Goal: Transaction & Acquisition: Obtain resource

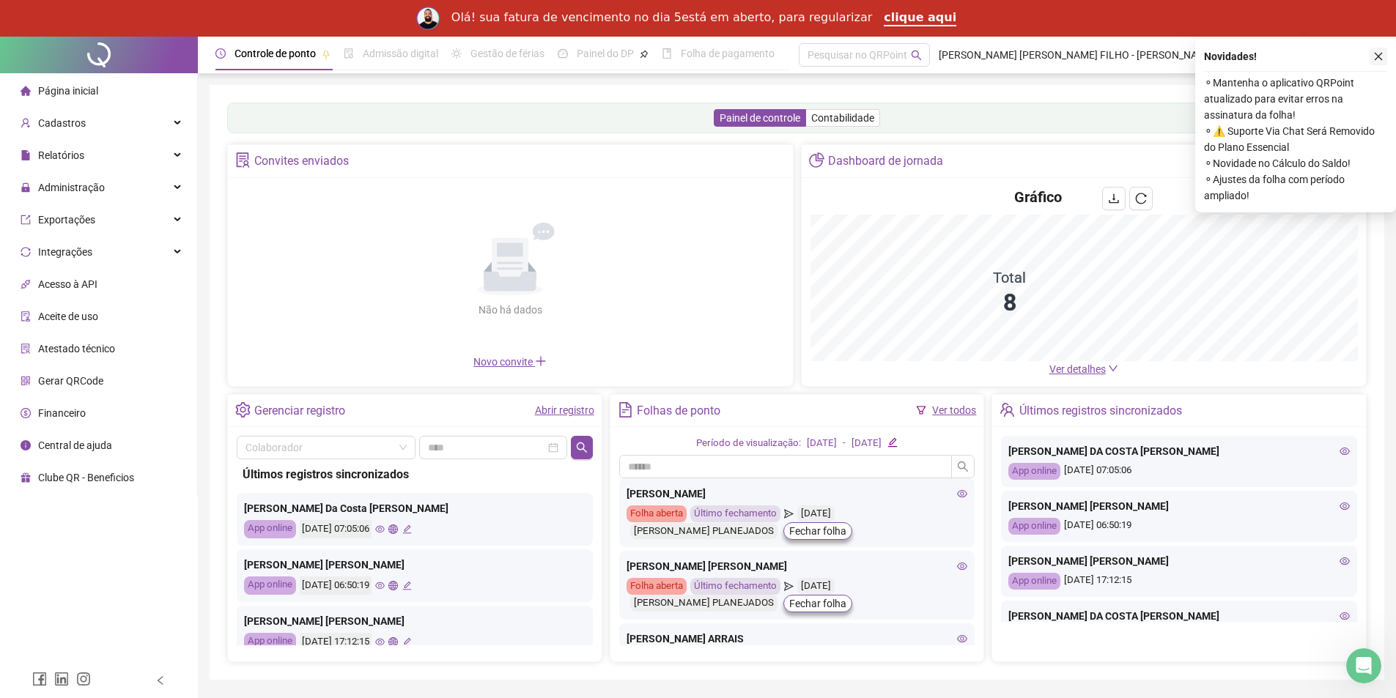
drag, startPoint x: 1387, startPoint y: 61, endPoint x: 1382, endPoint y: 55, distance: 7.8
click at [1387, 61] on div "Novidades ! ⚬ Mantenha o aplicativo QRPoint atualizado para evitar erros na ass…" at bounding box center [1295, 126] width 201 height 174
click at [1377, 53] on icon "close" at bounding box center [1378, 56] width 10 height 10
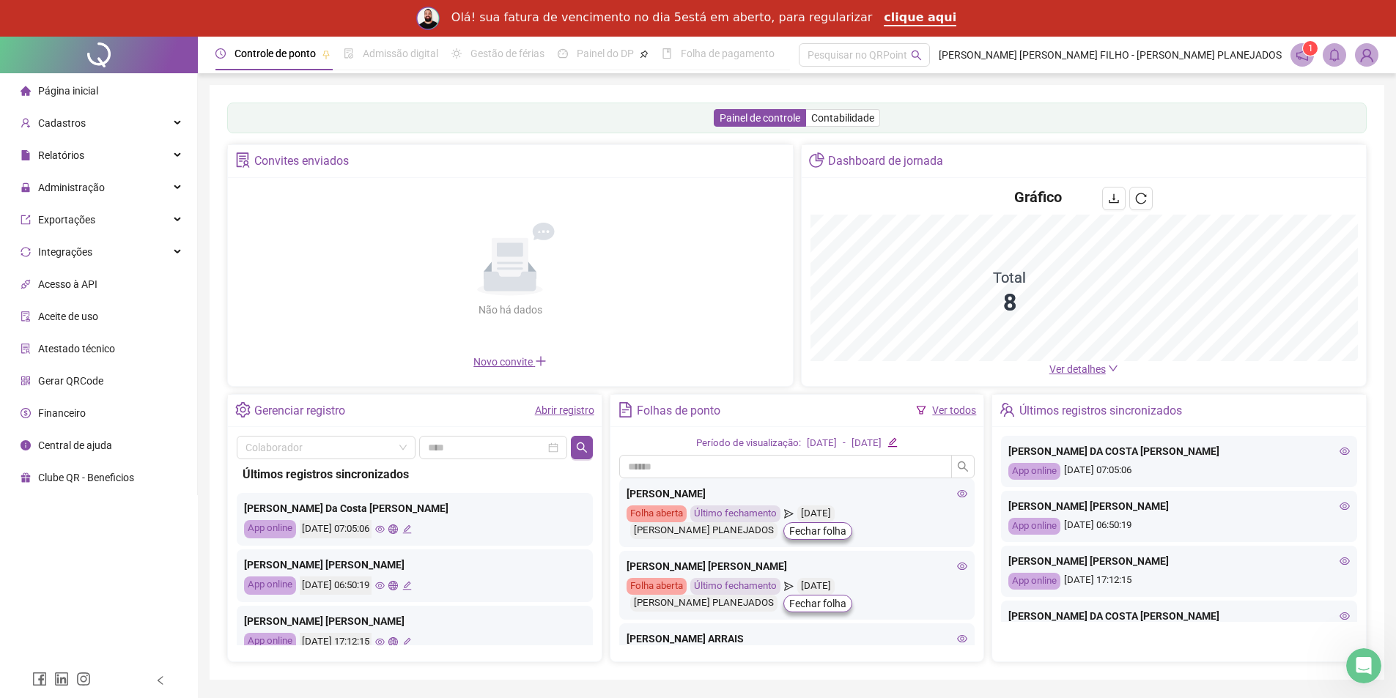
click at [1368, 58] on img at bounding box center [1366, 55] width 22 height 22
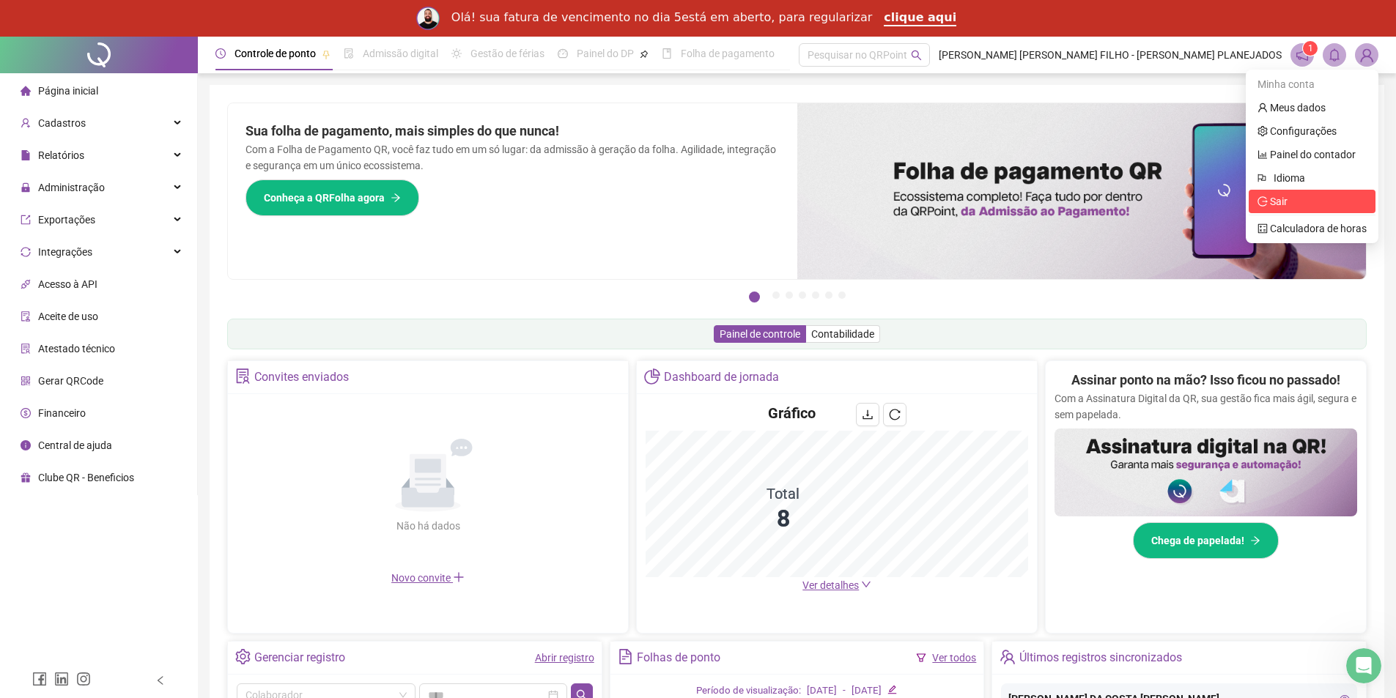
click at [1299, 201] on span "Sair" at bounding box center [1311, 201] width 109 height 16
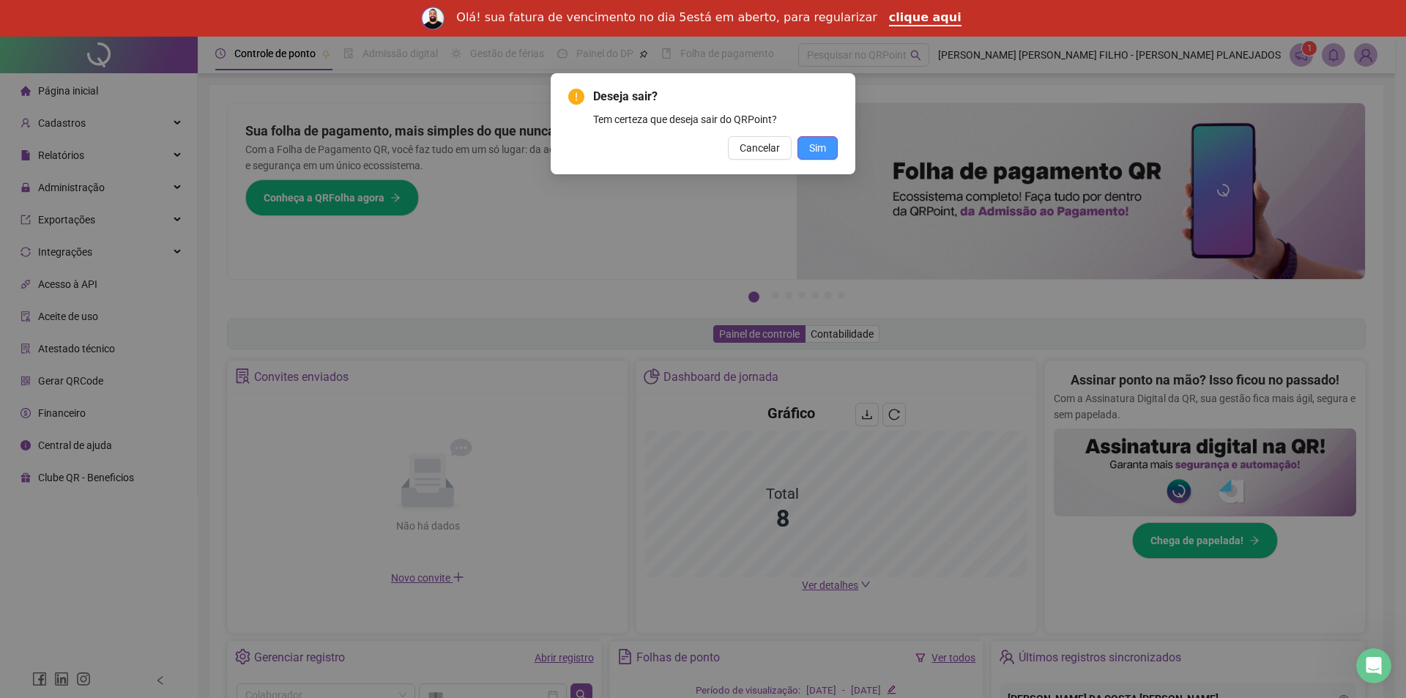
click at [828, 147] on button "Sim" at bounding box center [818, 147] width 40 height 23
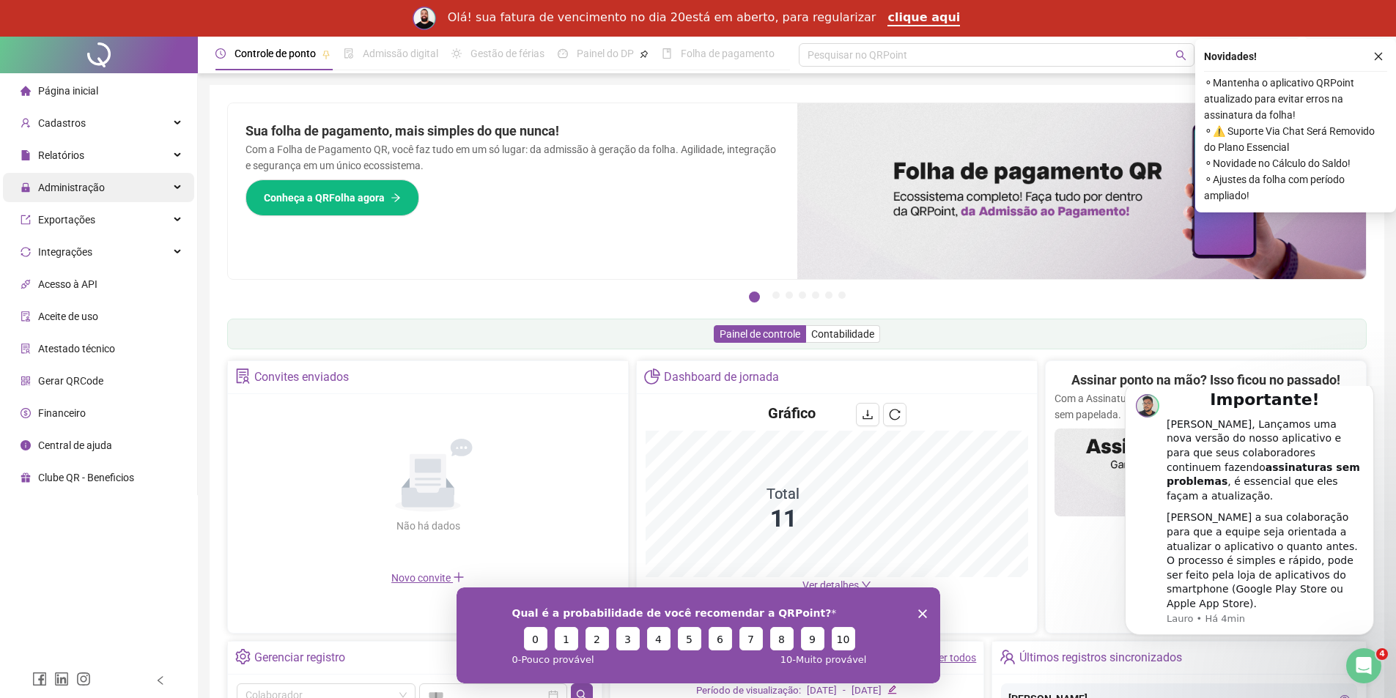
click at [97, 188] on span "Administração" at bounding box center [71, 188] width 67 height 12
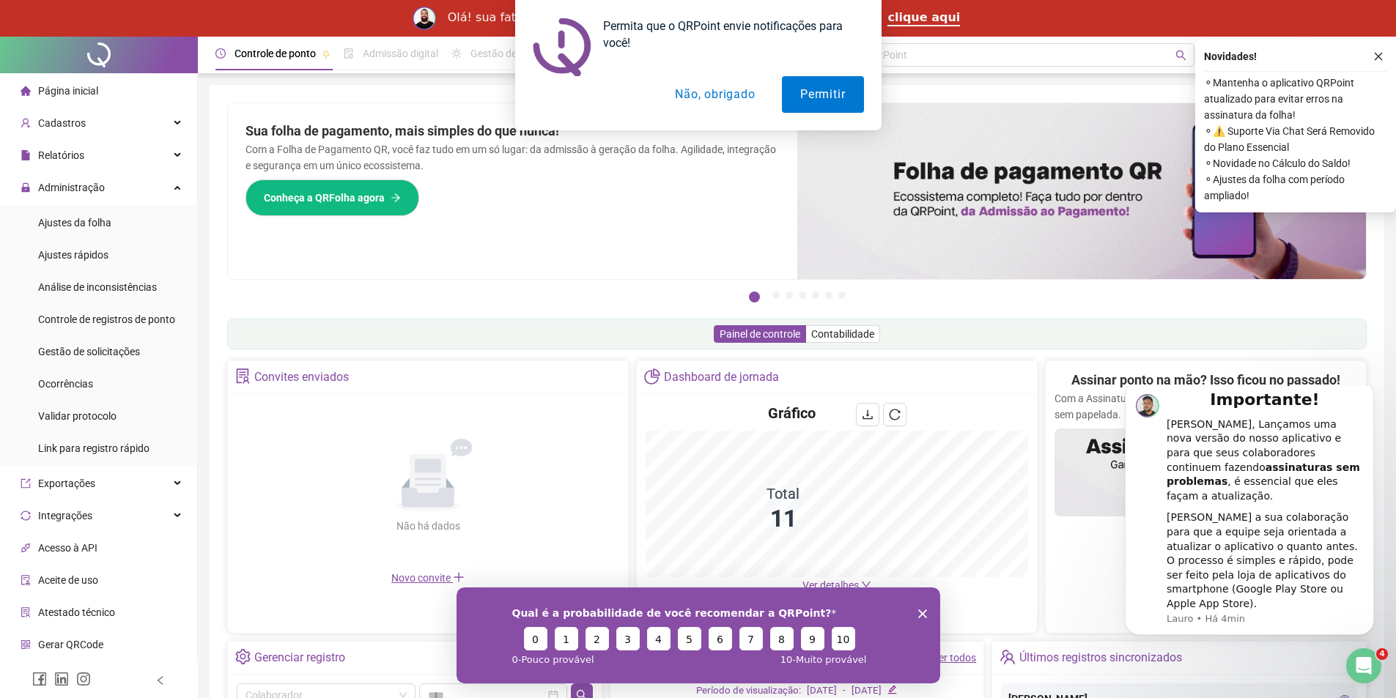
click at [749, 99] on button "Não, obrigado" at bounding box center [714, 94] width 116 height 37
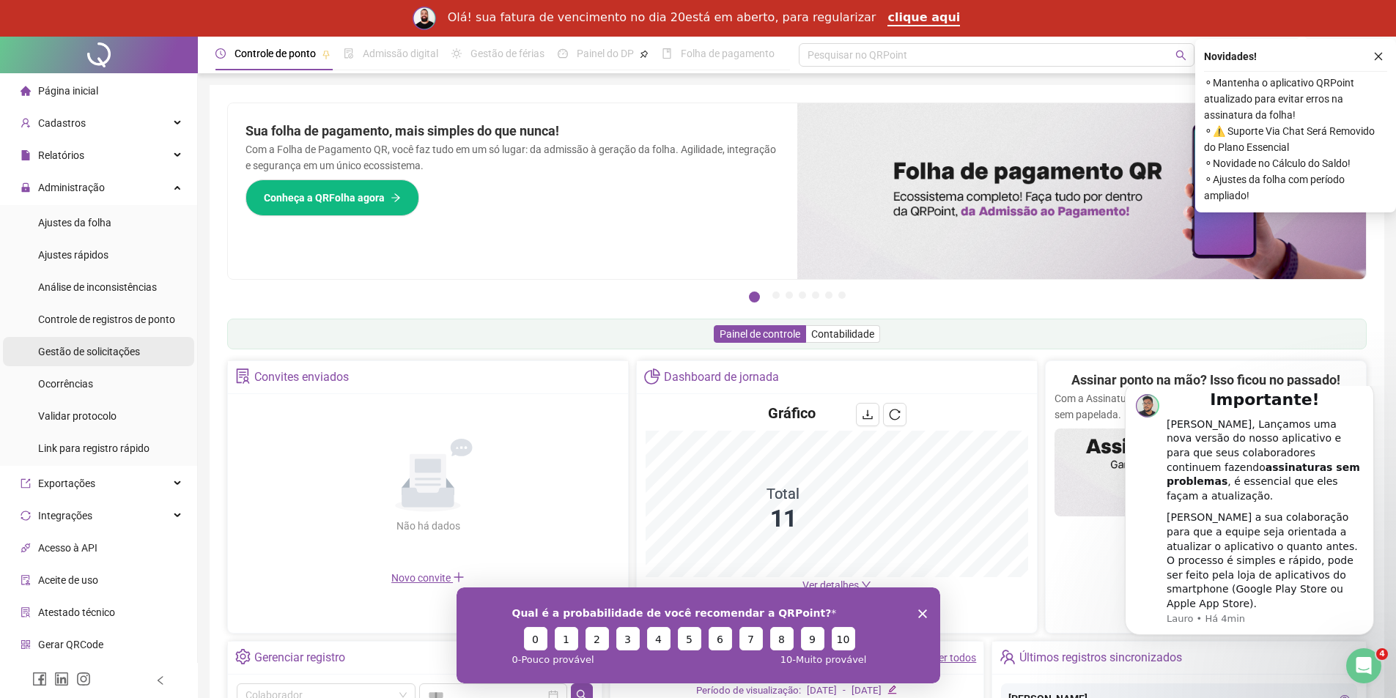
click at [87, 355] on span "Gestão de solicitações" at bounding box center [89, 352] width 102 height 12
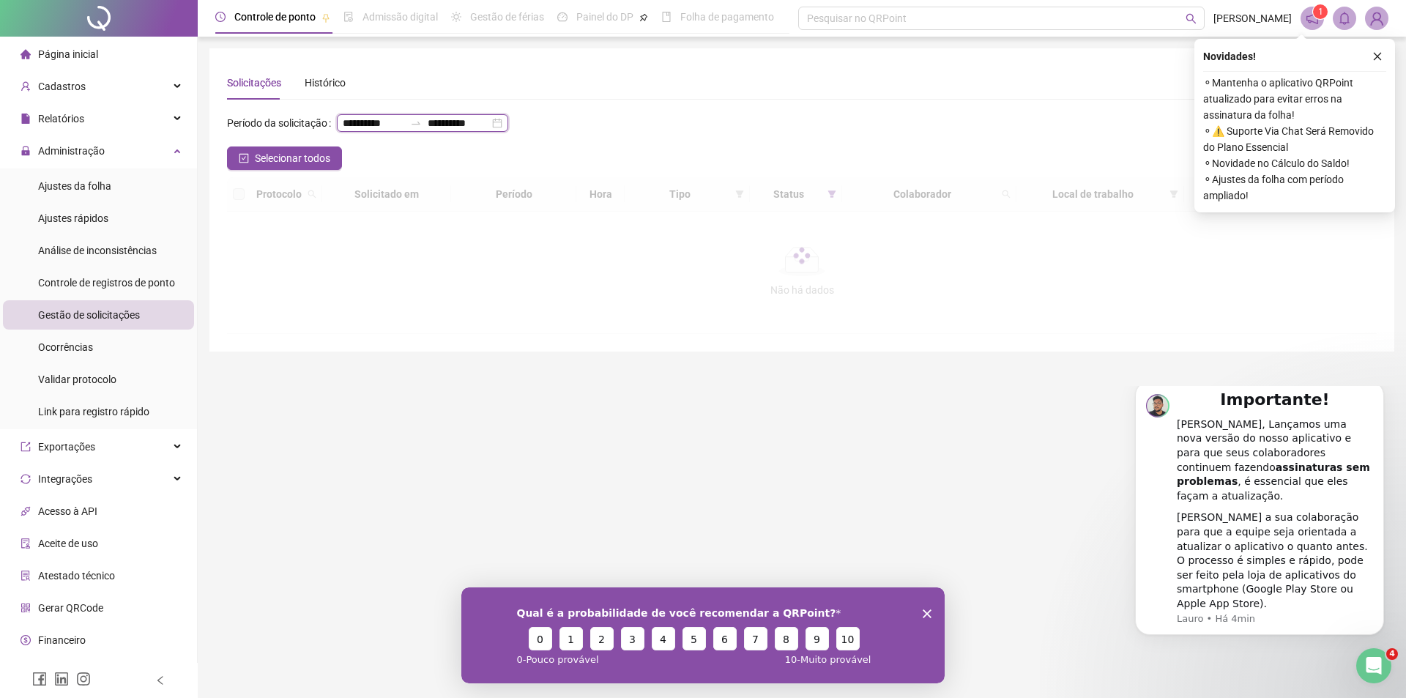
click at [343, 131] on input "**********" at bounding box center [374, 123] width 62 height 16
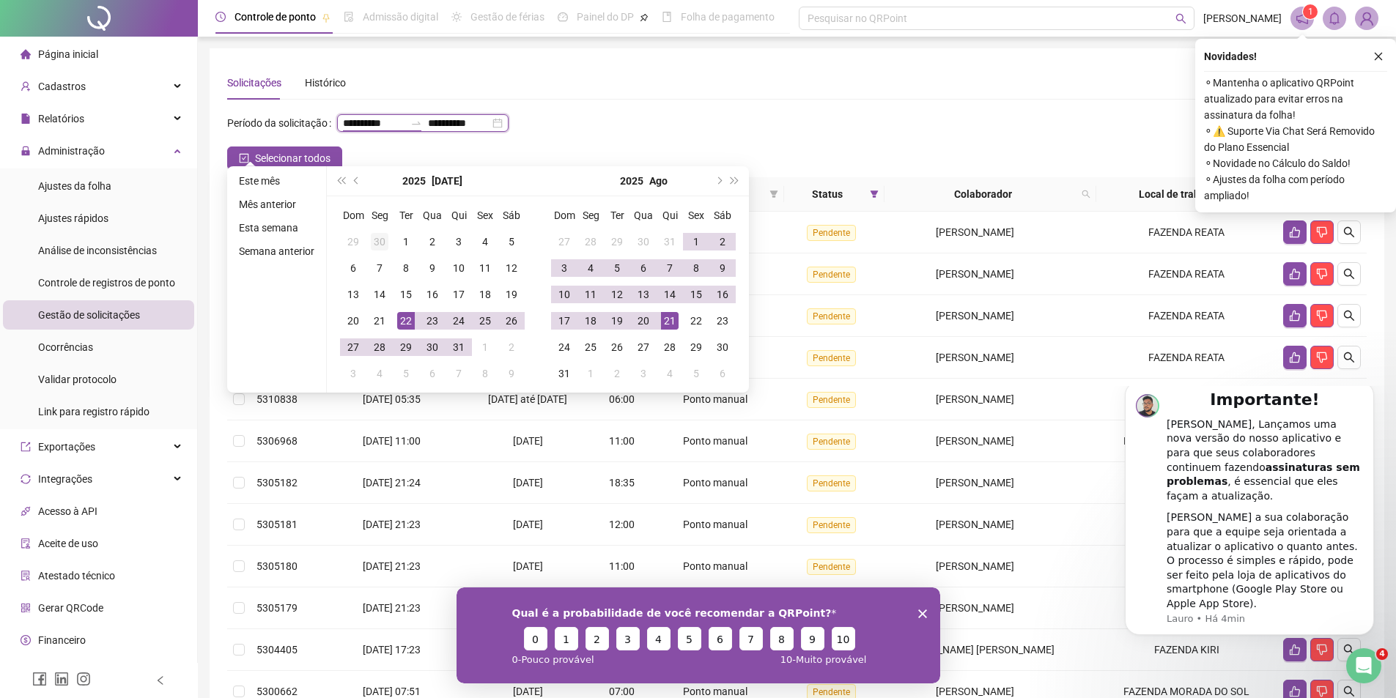
type input "**********"
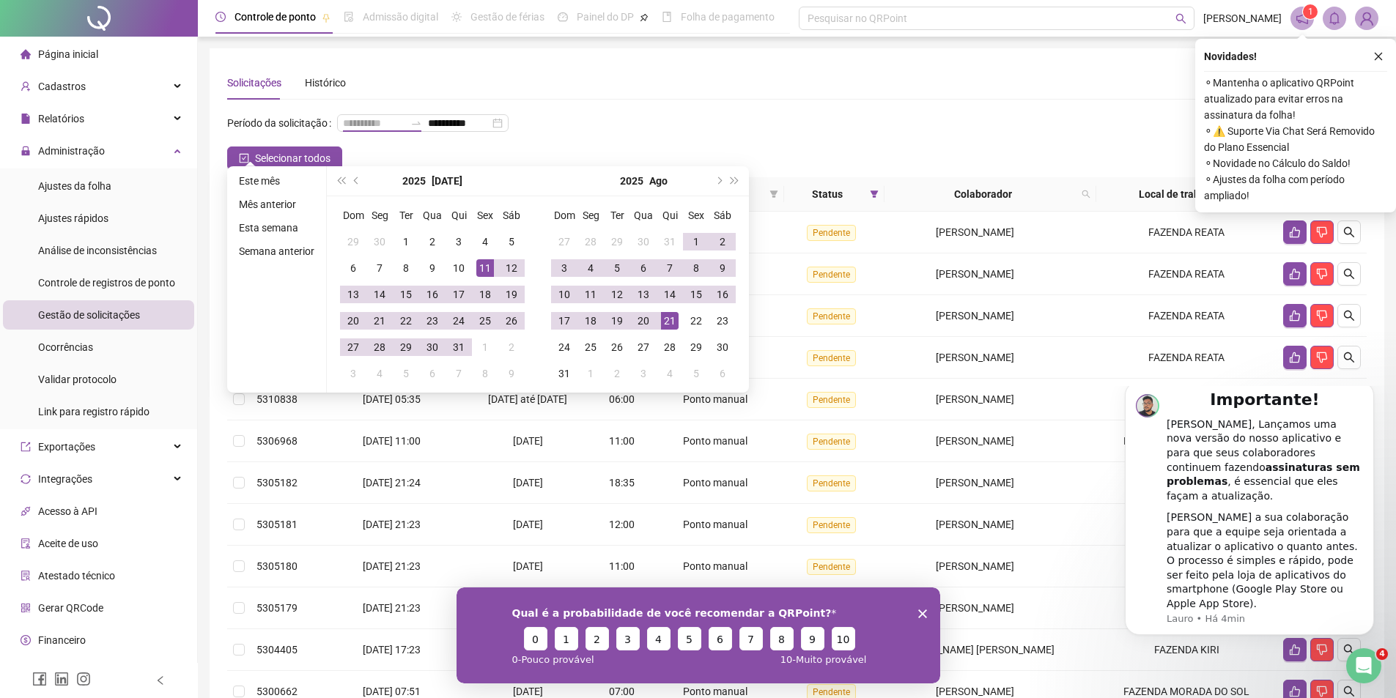
click at [476, 270] on div "11" at bounding box center [485, 268] width 18 height 18
type input "**********"
click at [591, 297] on div "11" at bounding box center [591, 295] width 18 height 18
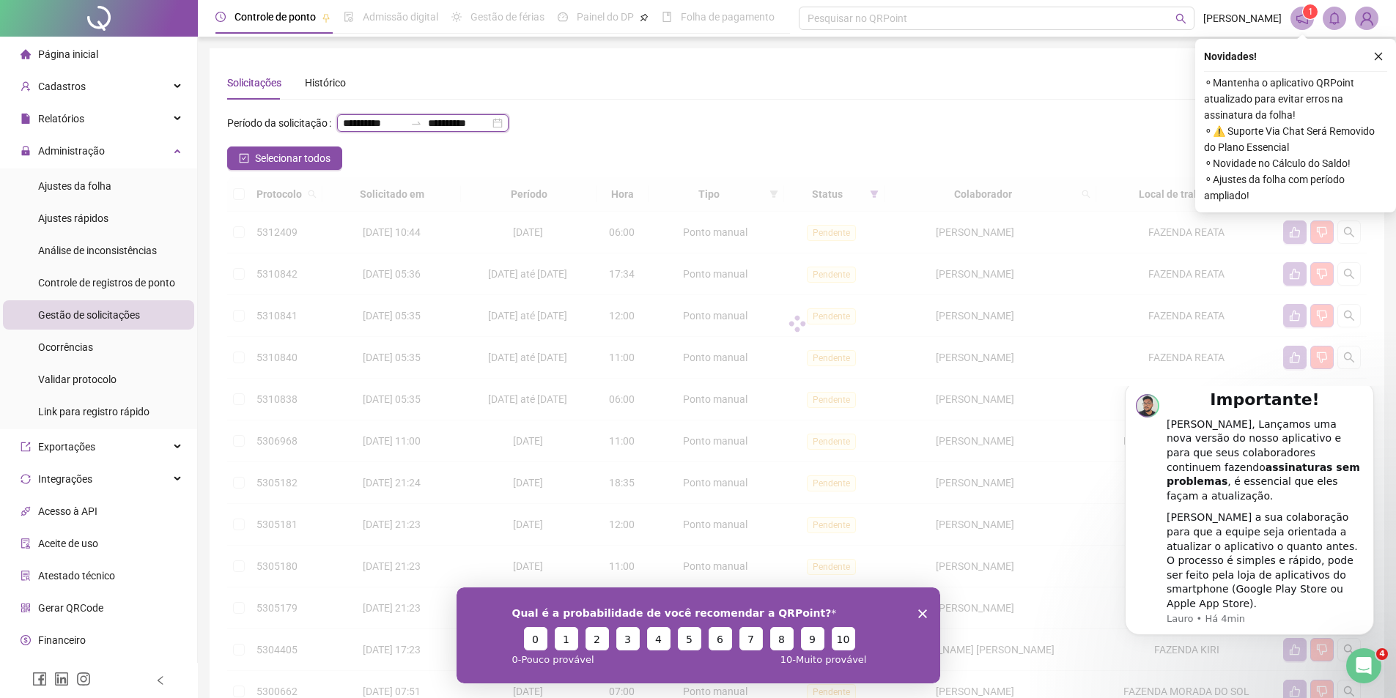
click at [343, 131] on input "**********" at bounding box center [374, 123] width 62 height 16
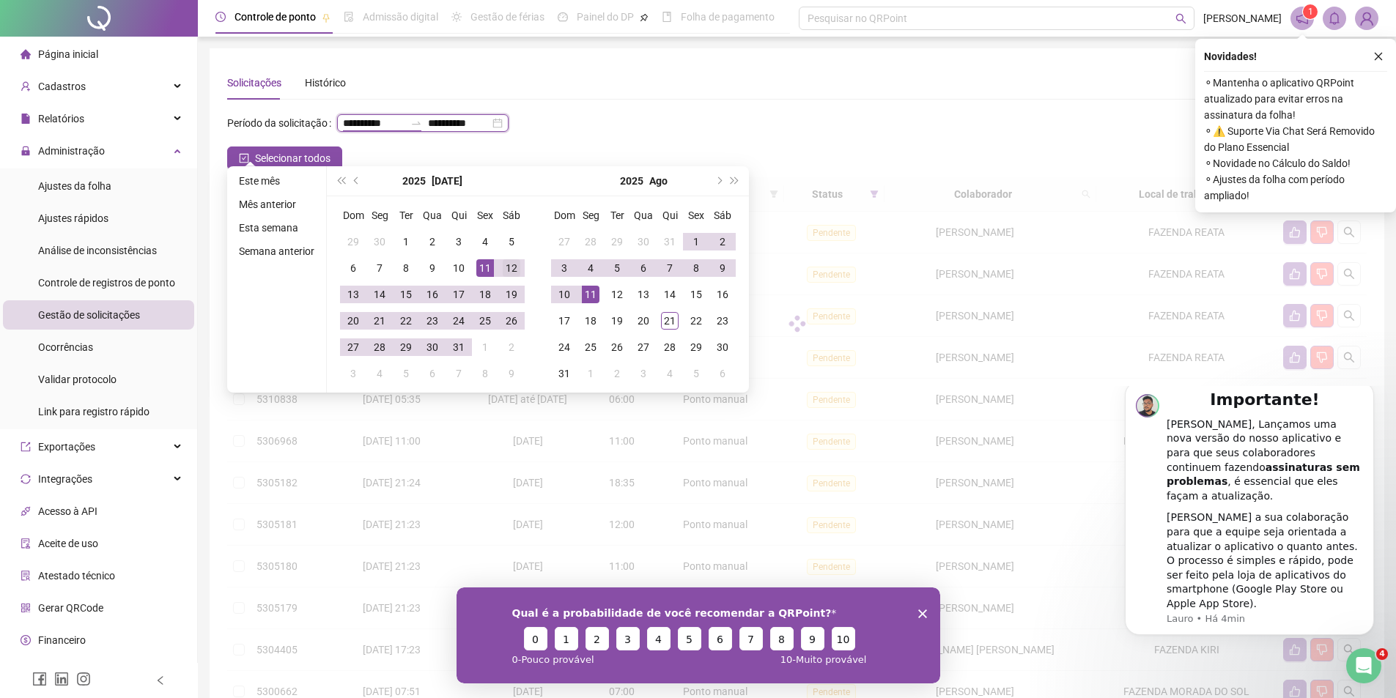
type input "**********"
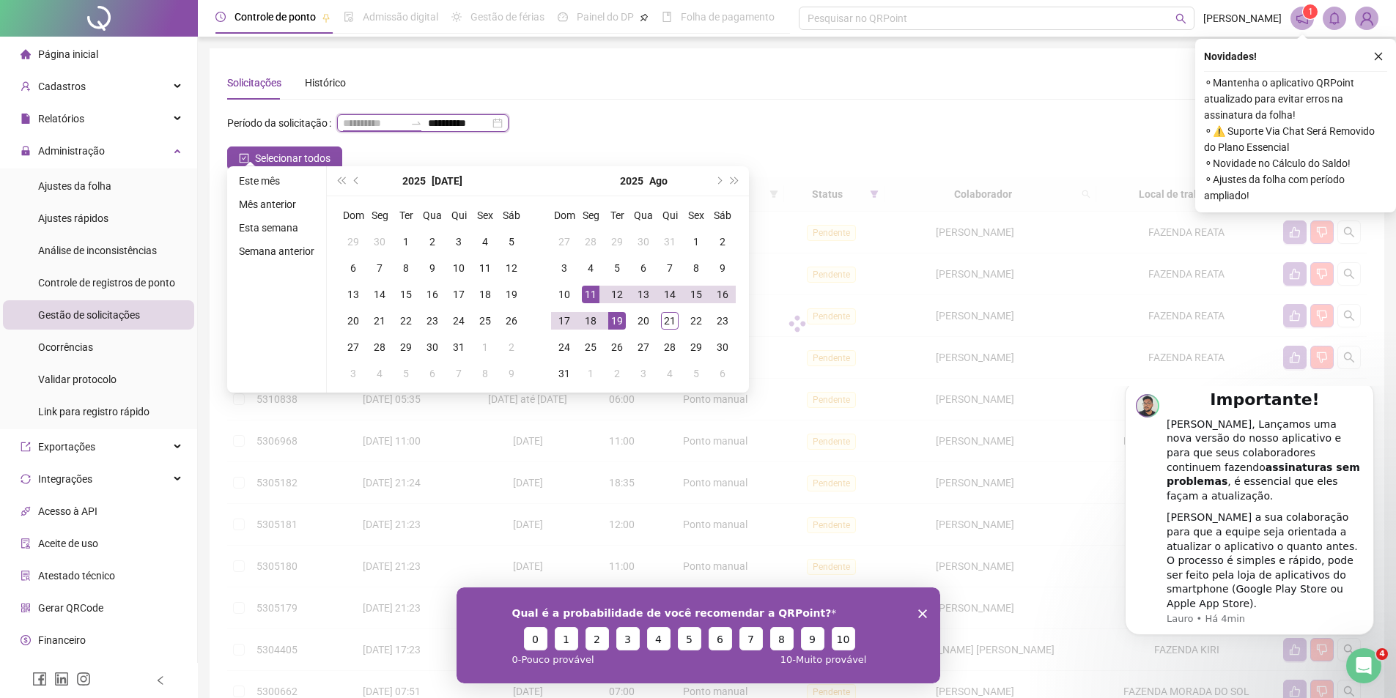
type input "**********"
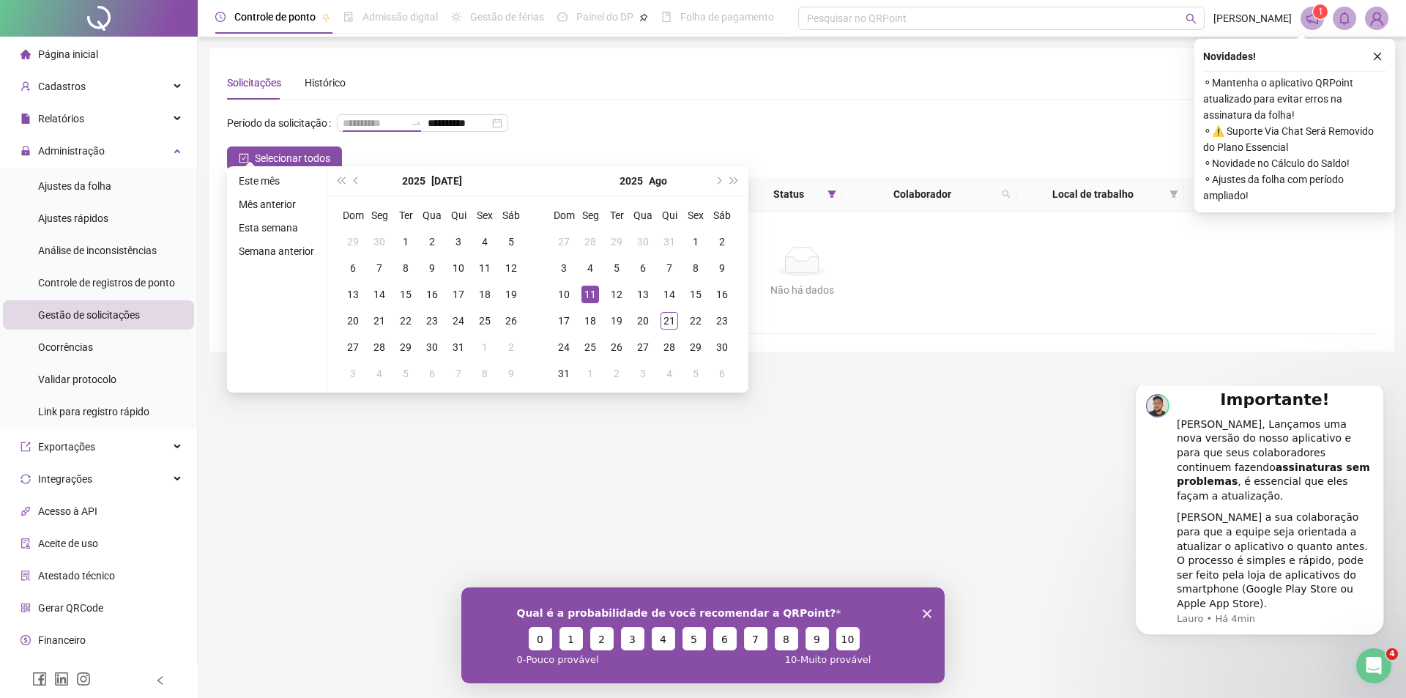
click at [591, 300] on div "11" at bounding box center [591, 295] width 18 height 18
type input "**********"
click at [645, 315] on div "20" at bounding box center [643, 321] width 18 height 18
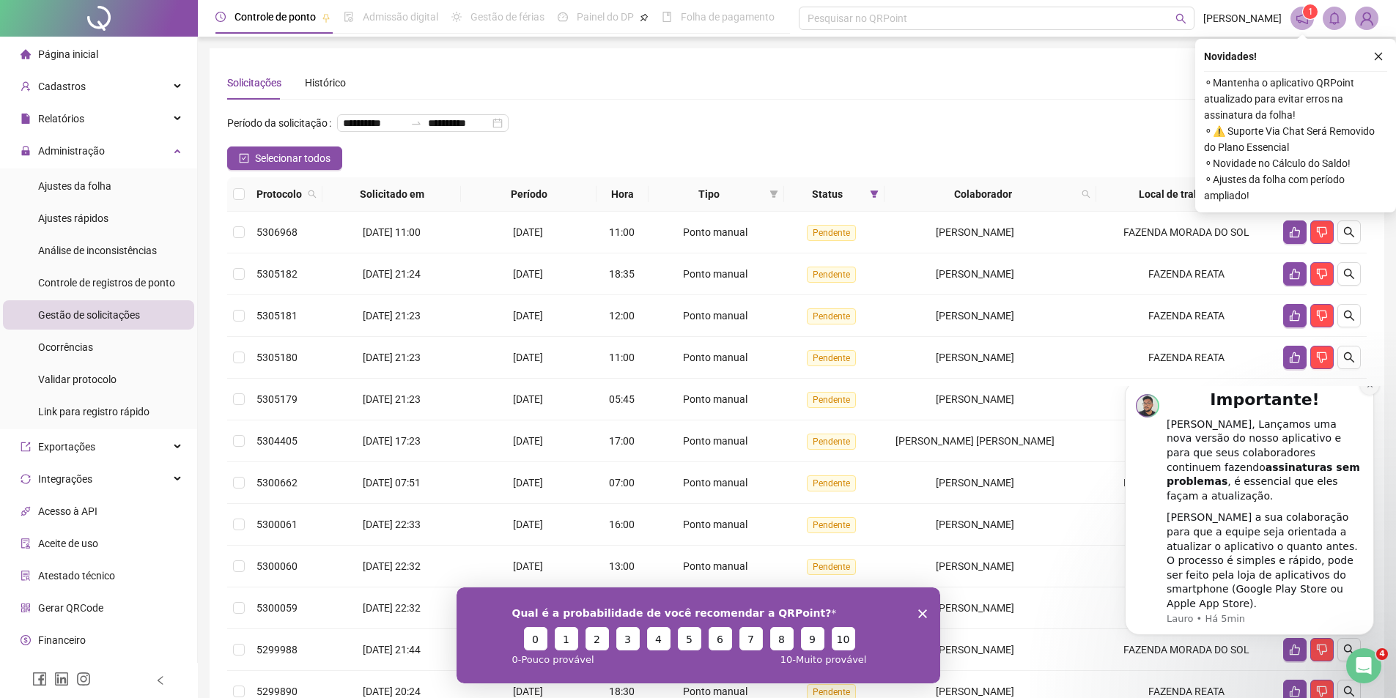
click at [1371, 388] on icon "Dismiss notification" at bounding box center [1368, 384] width 5 height 5
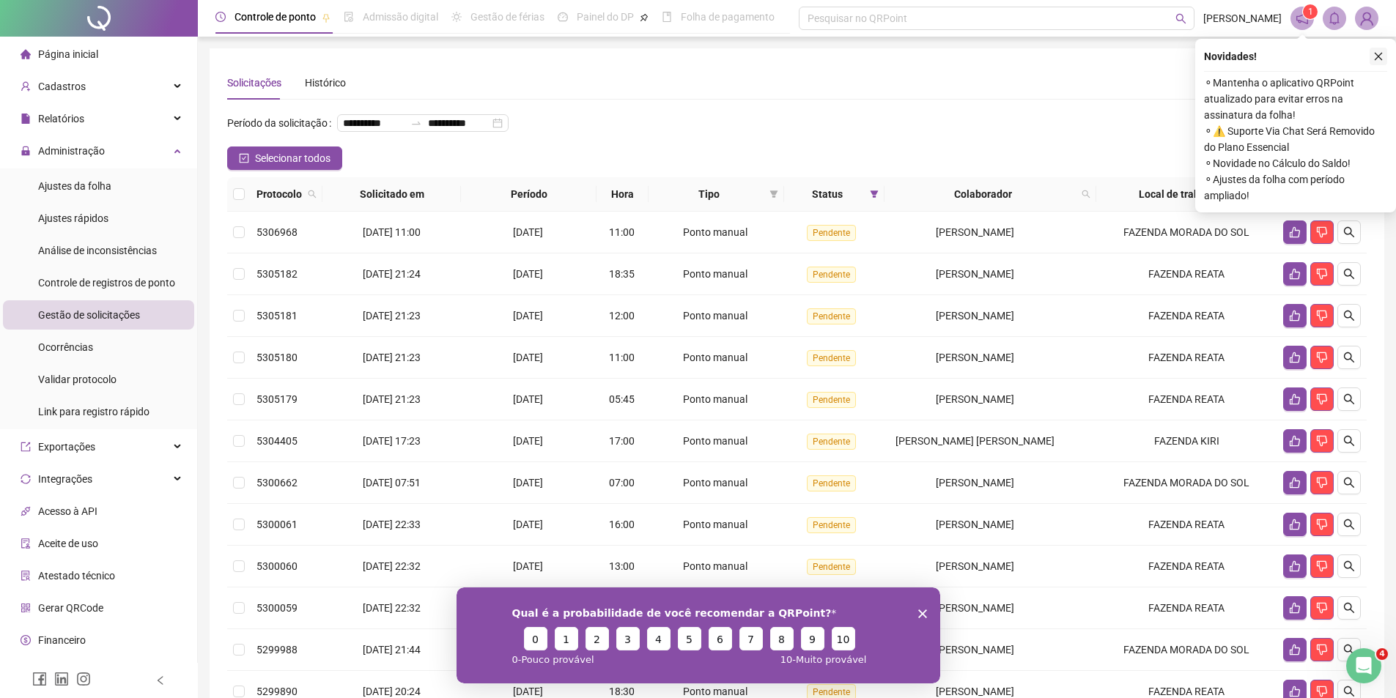
click at [1380, 53] on icon "close" at bounding box center [1378, 56] width 10 height 10
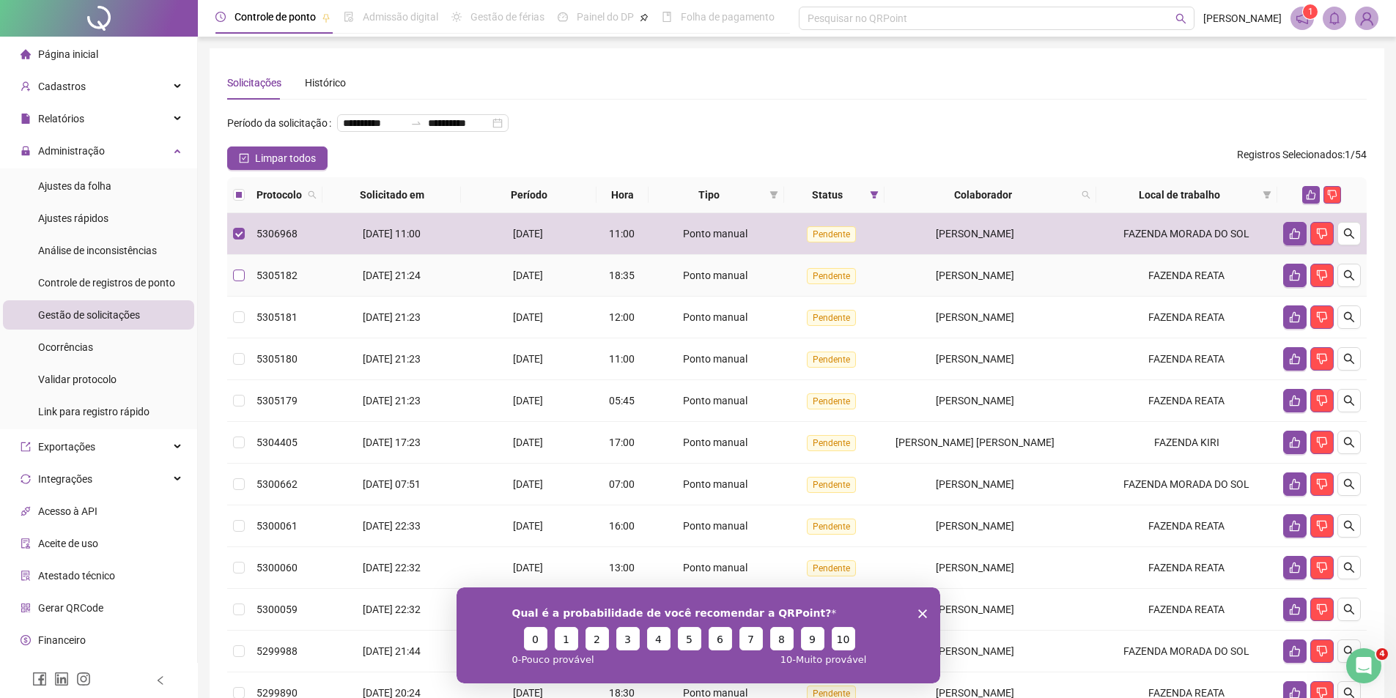
click at [240, 283] on label at bounding box center [239, 275] width 12 height 16
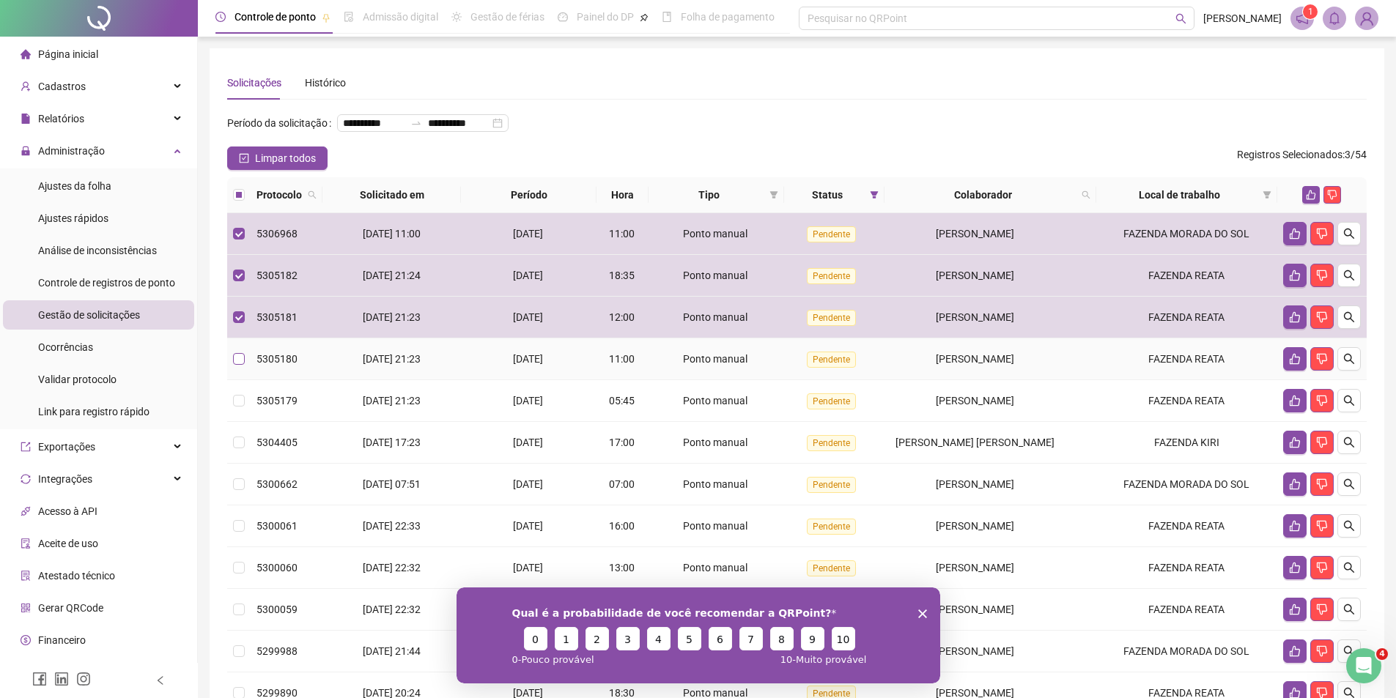
click at [243, 367] on label at bounding box center [239, 359] width 12 height 16
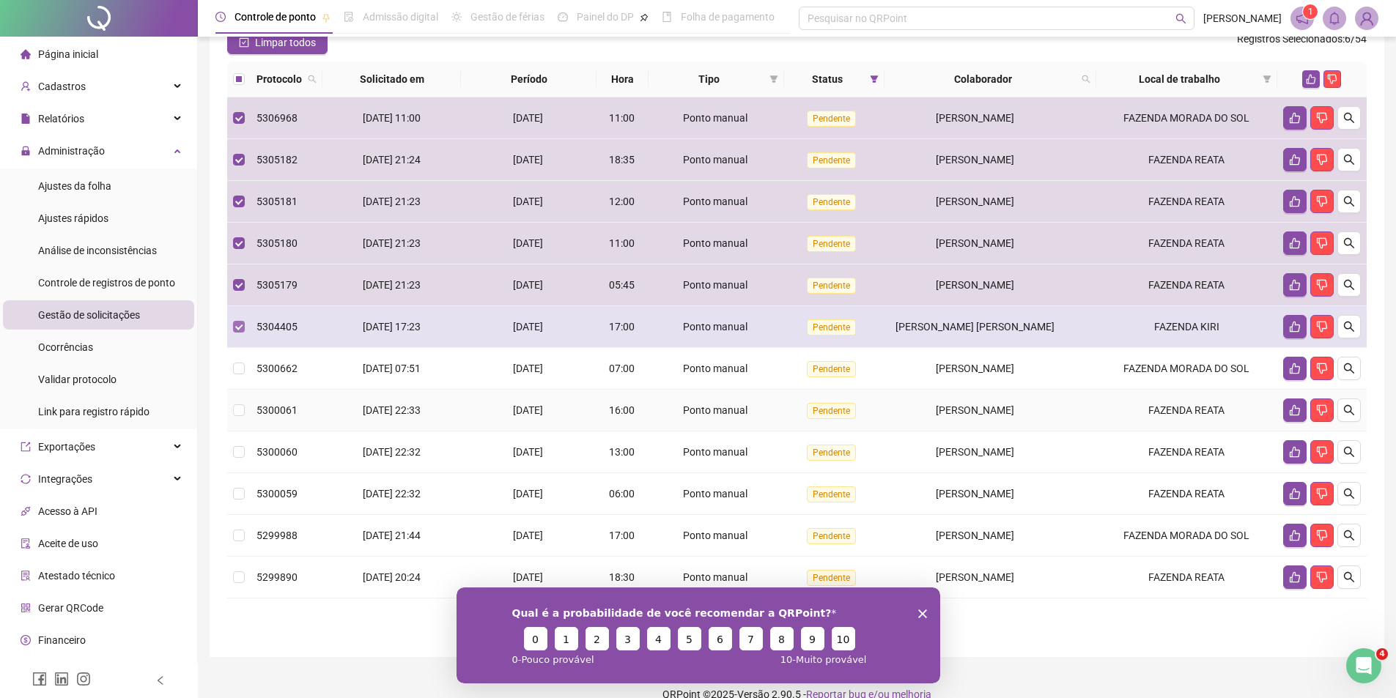
scroll to position [161, 0]
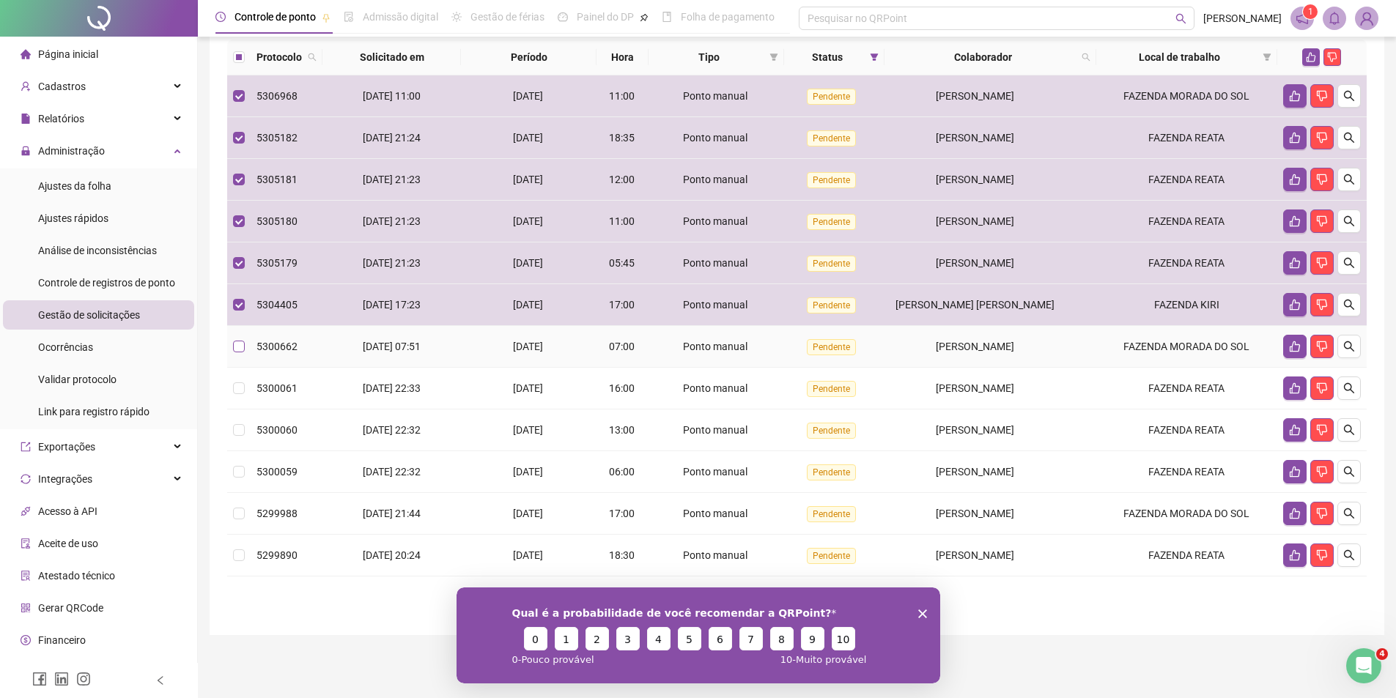
click at [244, 353] on label at bounding box center [239, 346] width 12 height 16
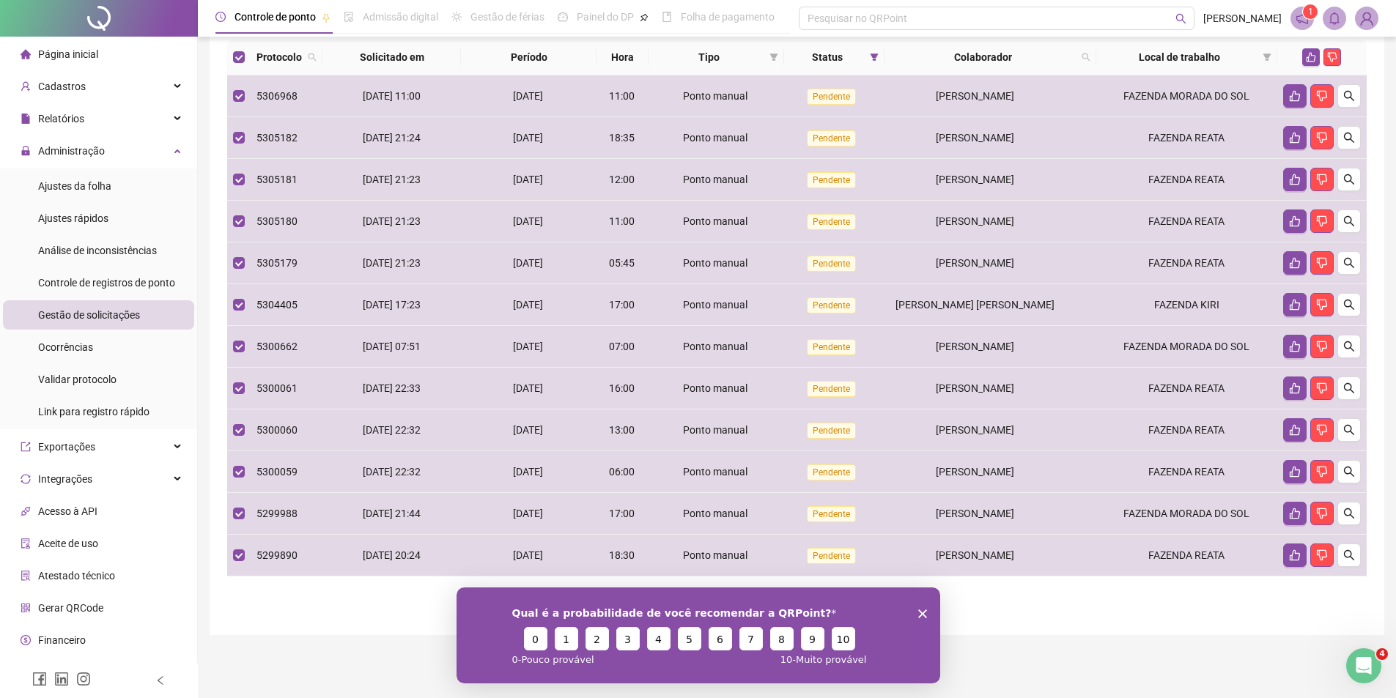
click at [919, 618] on div "Qual é a probabilidade de você recomendar a QRPoint? 0 1 2 3 4 5 6 7 8 9 10 0 -…" at bounding box center [697, 635] width 483 height 96
click at [925, 612] on icon "Encerrar pesquisa" at bounding box center [921, 613] width 9 height 9
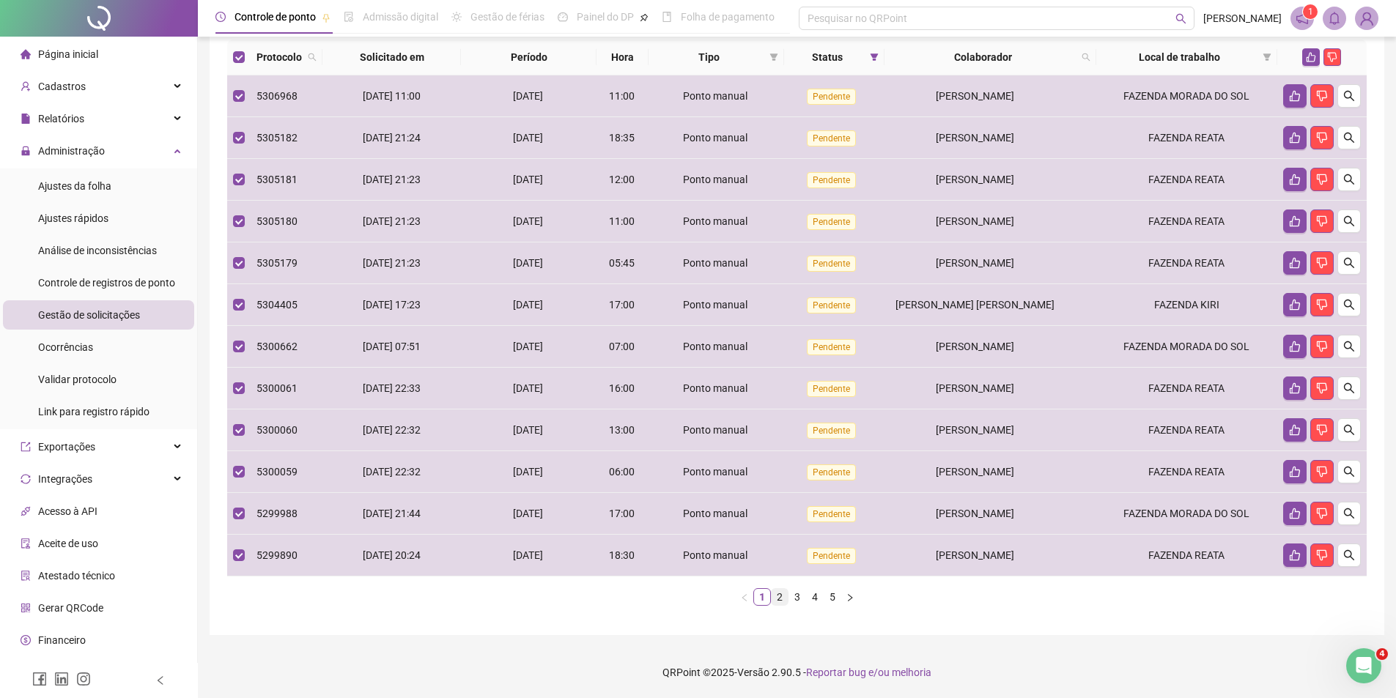
click at [781, 596] on link "2" at bounding box center [779, 597] width 16 height 16
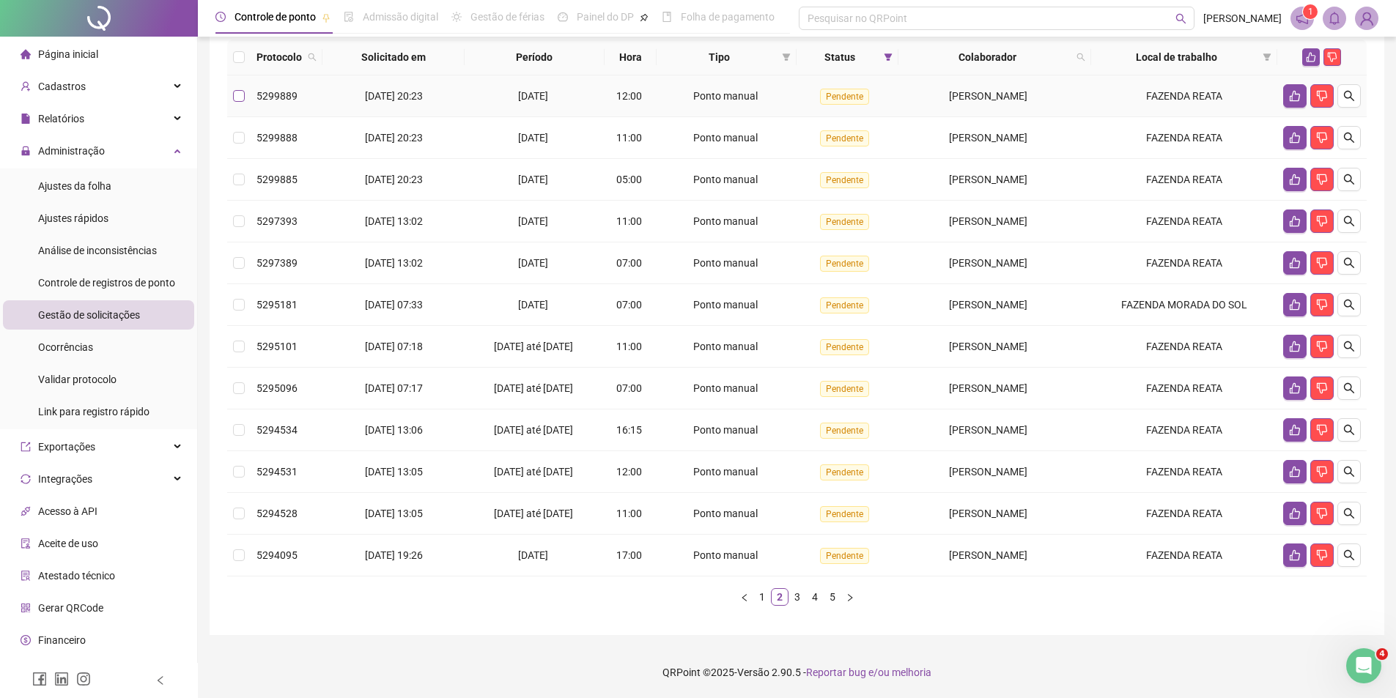
click at [242, 103] on label at bounding box center [239, 96] width 12 height 16
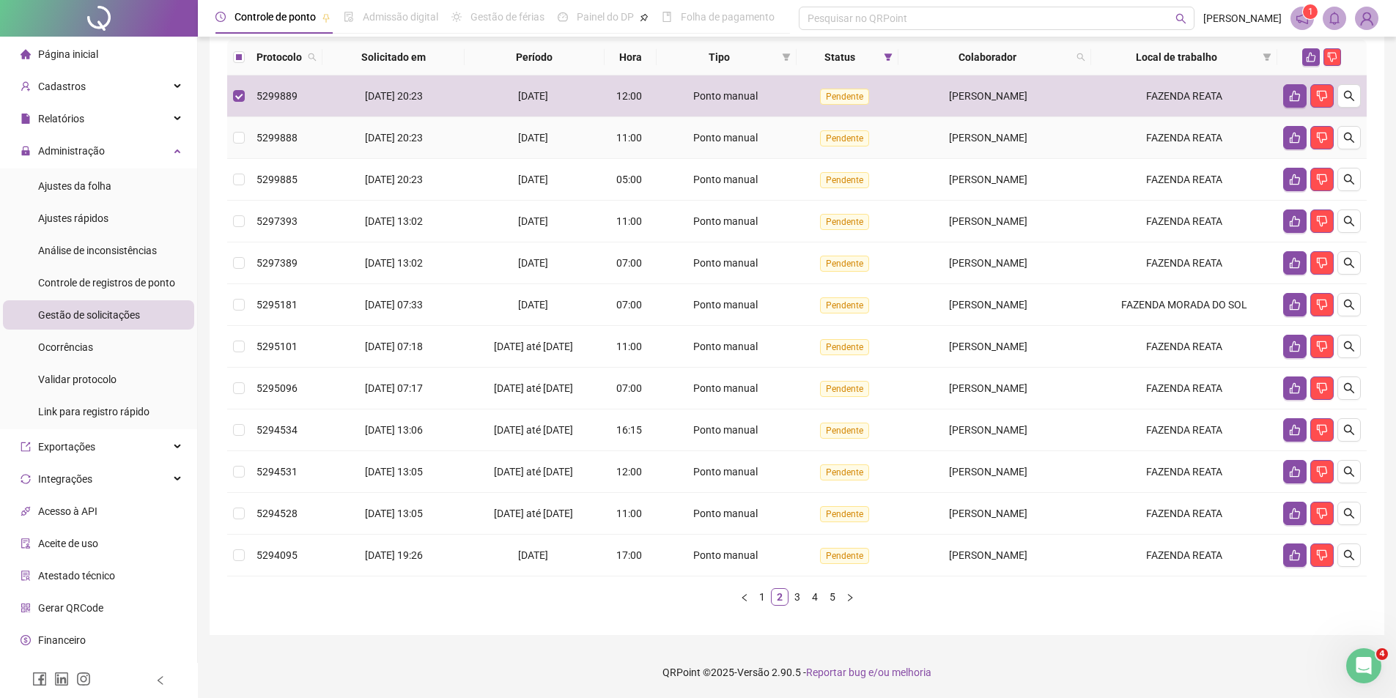
drag, startPoint x: 239, startPoint y: 144, endPoint x: 241, endPoint y: 170, distance: 26.5
click at [239, 145] on label at bounding box center [239, 138] width 12 height 16
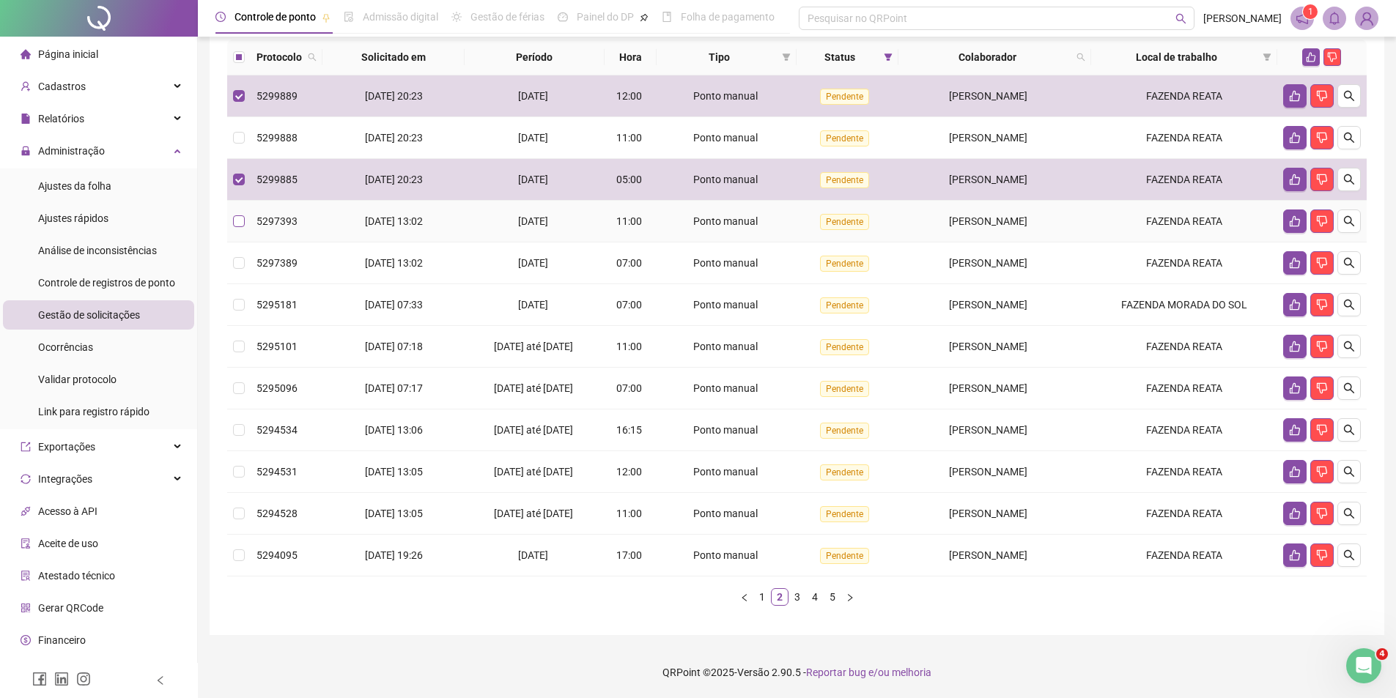
click at [237, 227] on td at bounding box center [238, 222] width 23 height 42
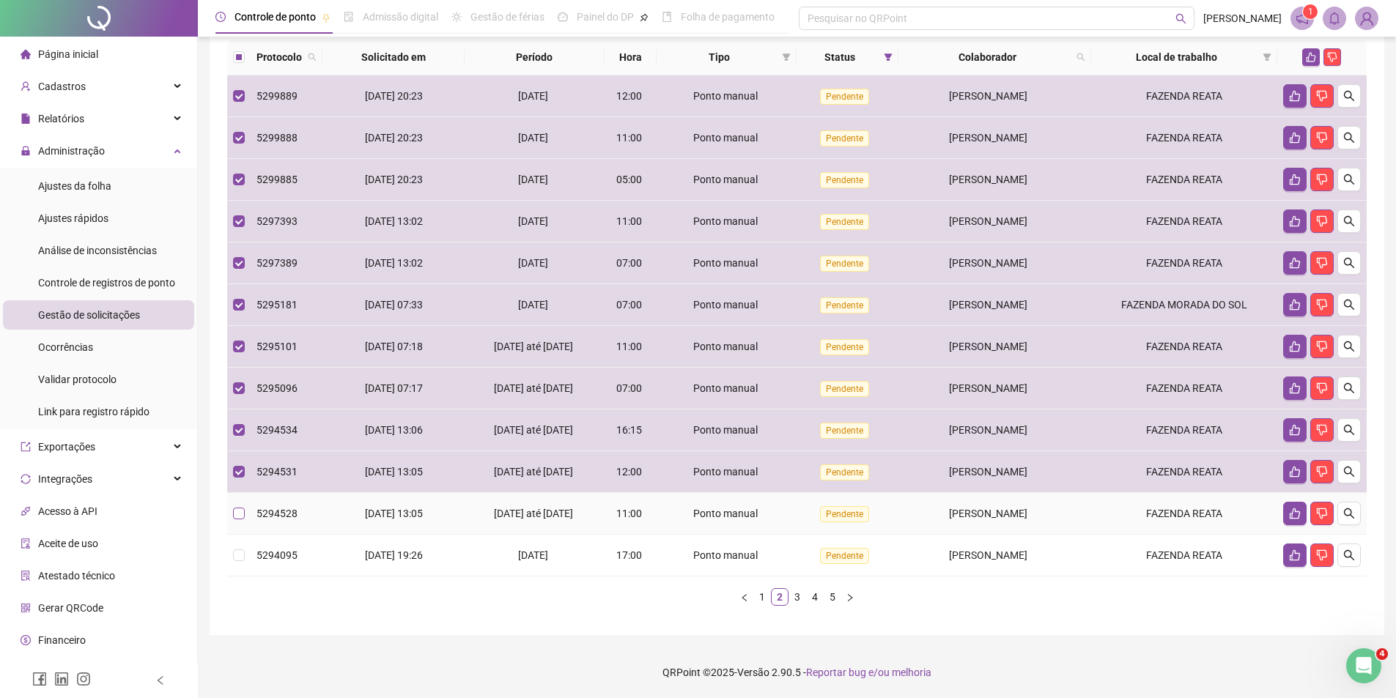
click at [240, 507] on label at bounding box center [239, 513] width 12 height 16
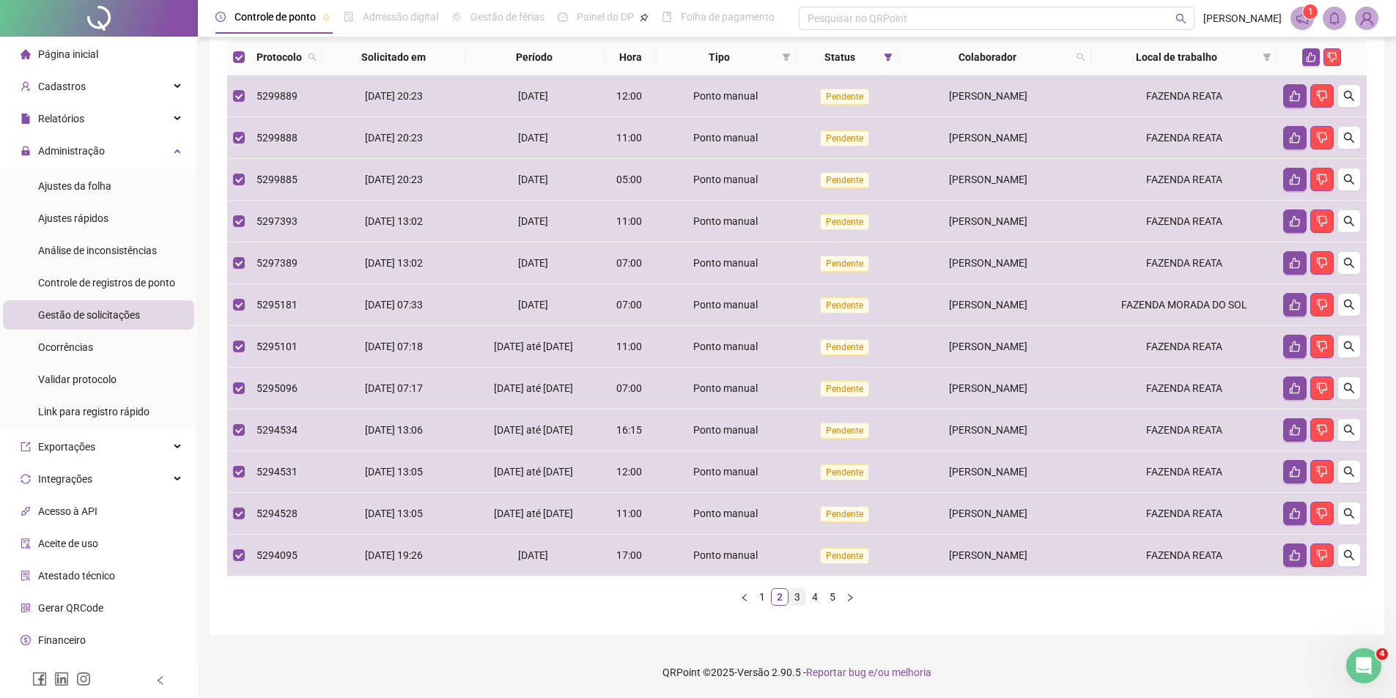
click at [801, 596] on link "3" at bounding box center [797, 597] width 16 height 16
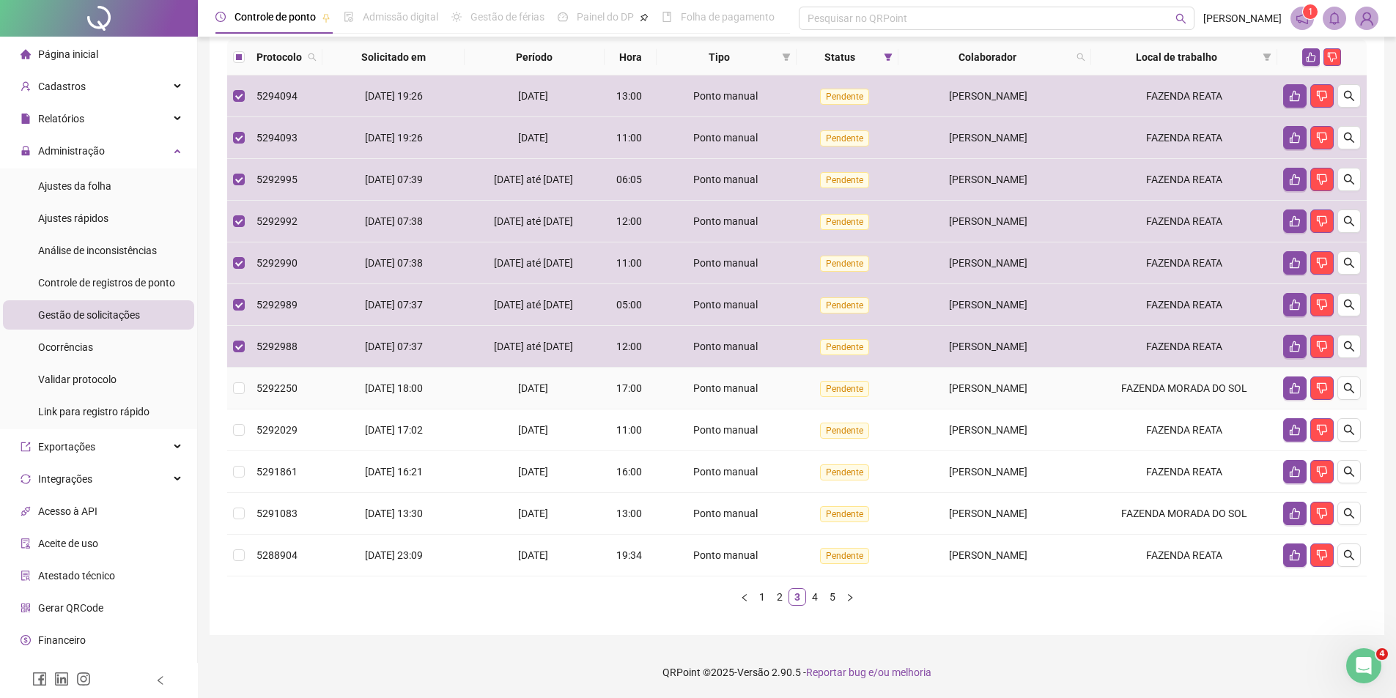
click at [231, 393] on td at bounding box center [238, 389] width 23 height 42
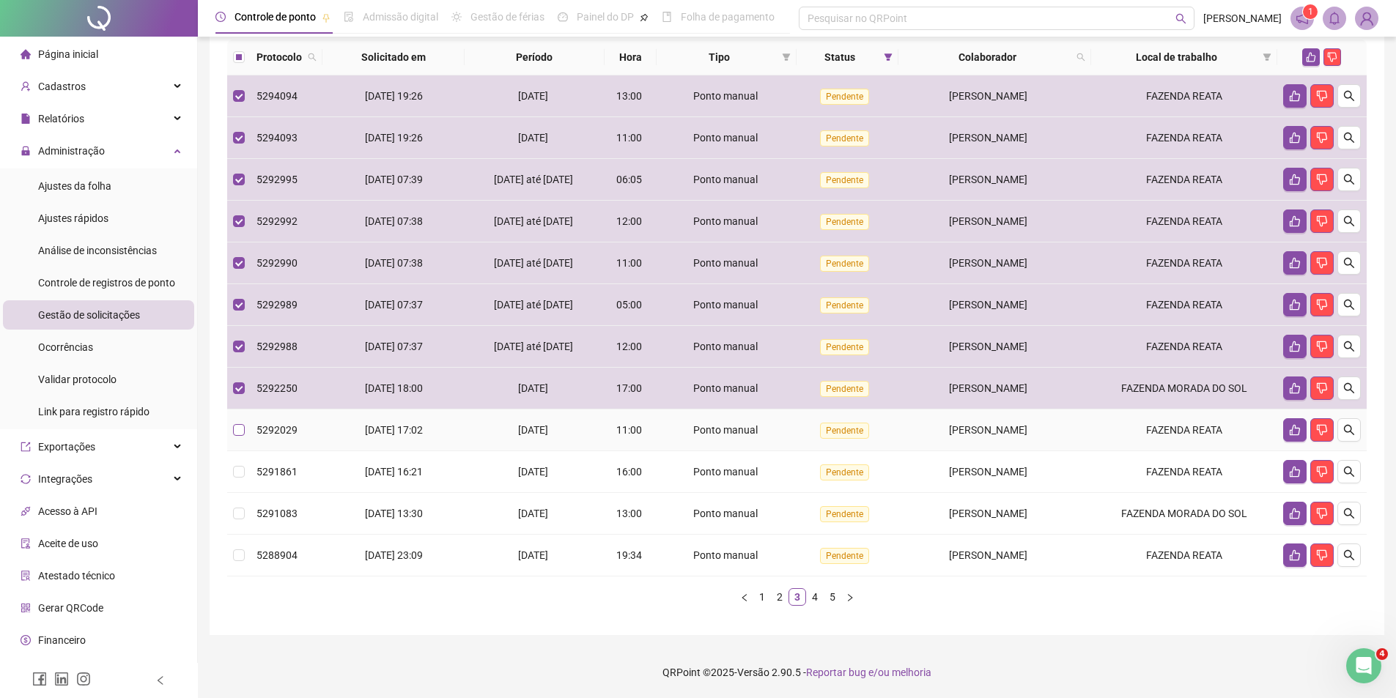
click at [241, 437] on label at bounding box center [239, 430] width 12 height 16
click at [244, 474] on td at bounding box center [238, 472] width 23 height 42
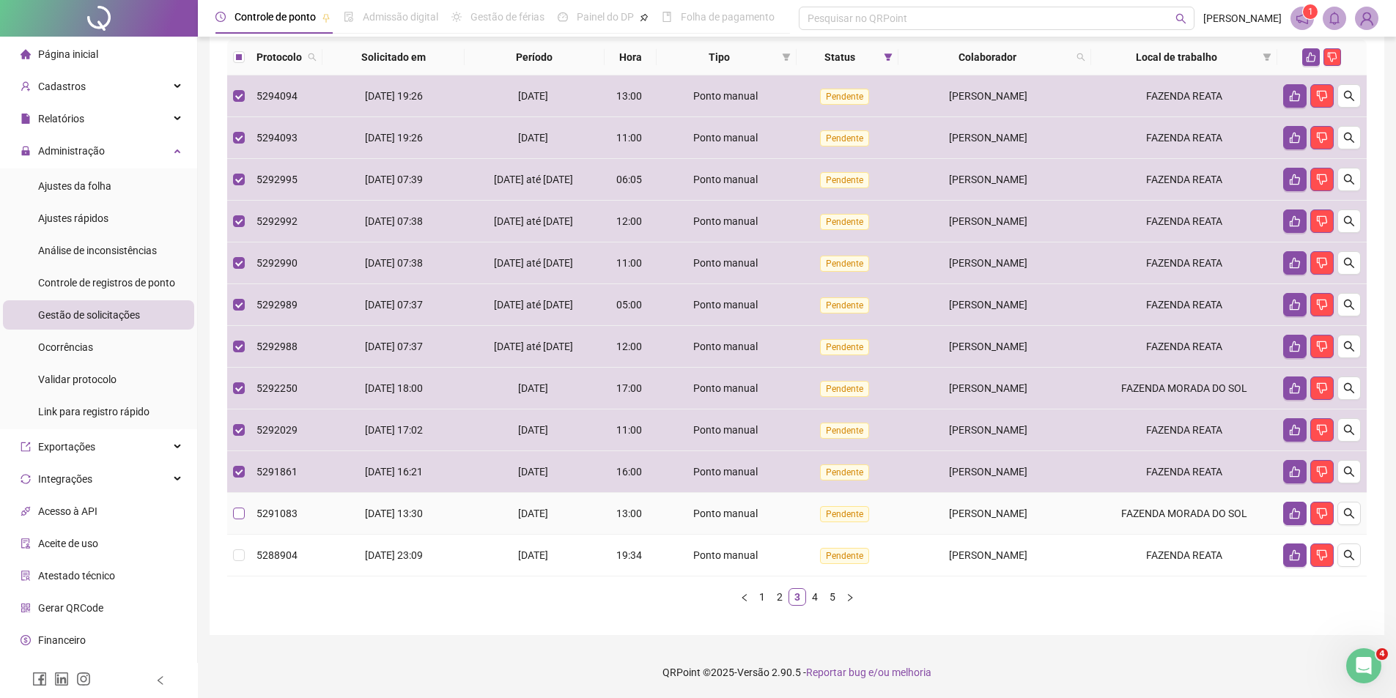
click at [237, 520] on label at bounding box center [239, 513] width 12 height 16
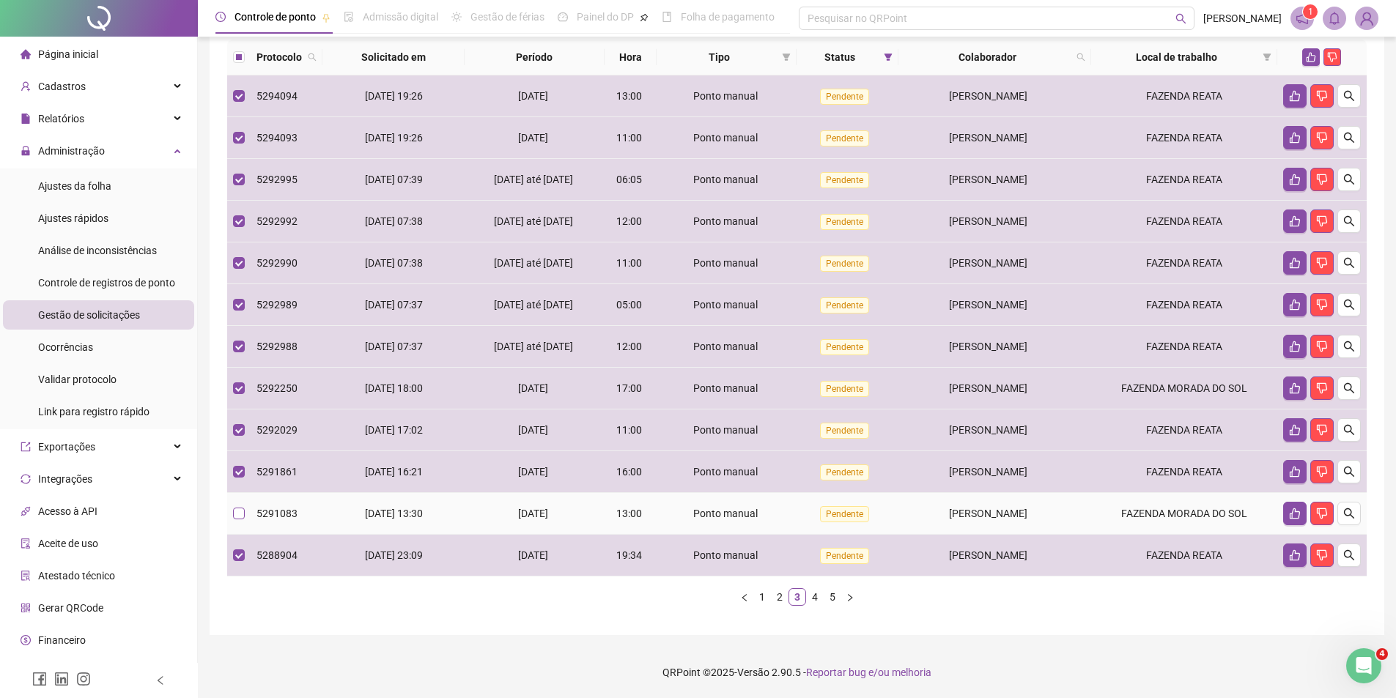
click at [244, 520] on label at bounding box center [239, 513] width 12 height 16
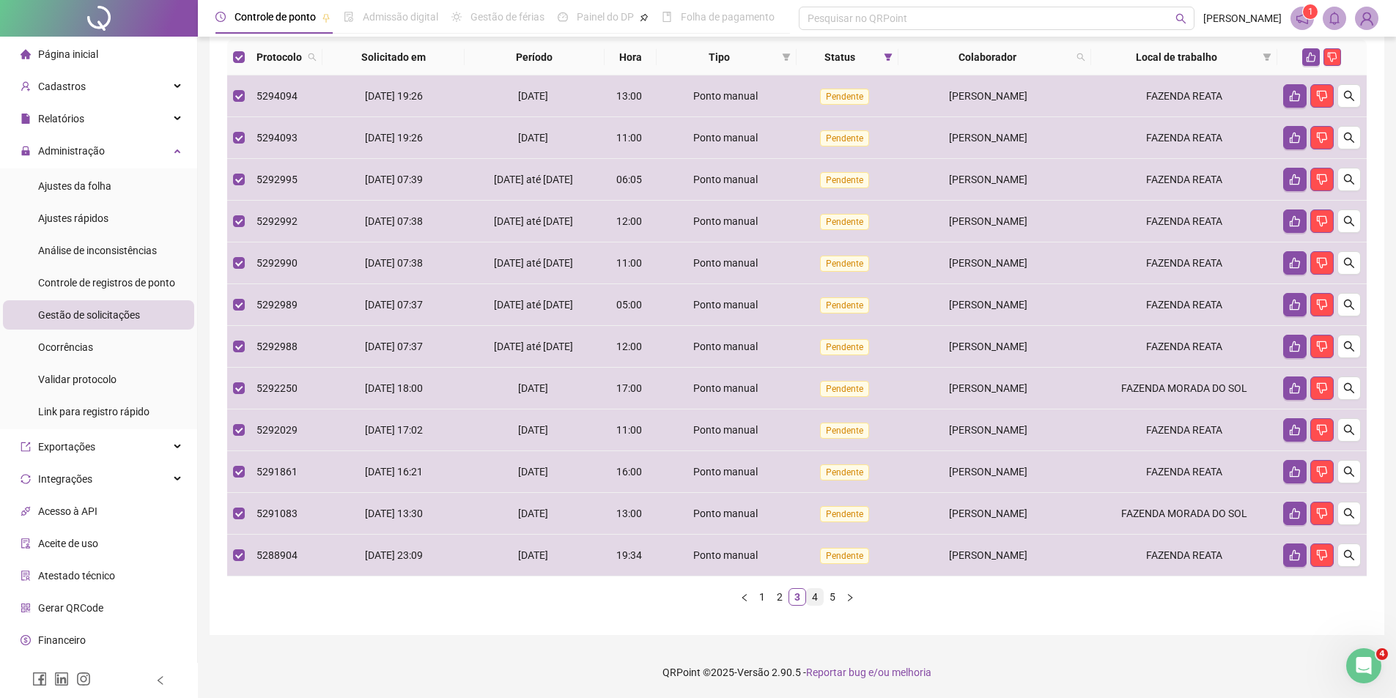
click at [812, 597] on link "4" at bounding box center [815, 597] width 16 height 16
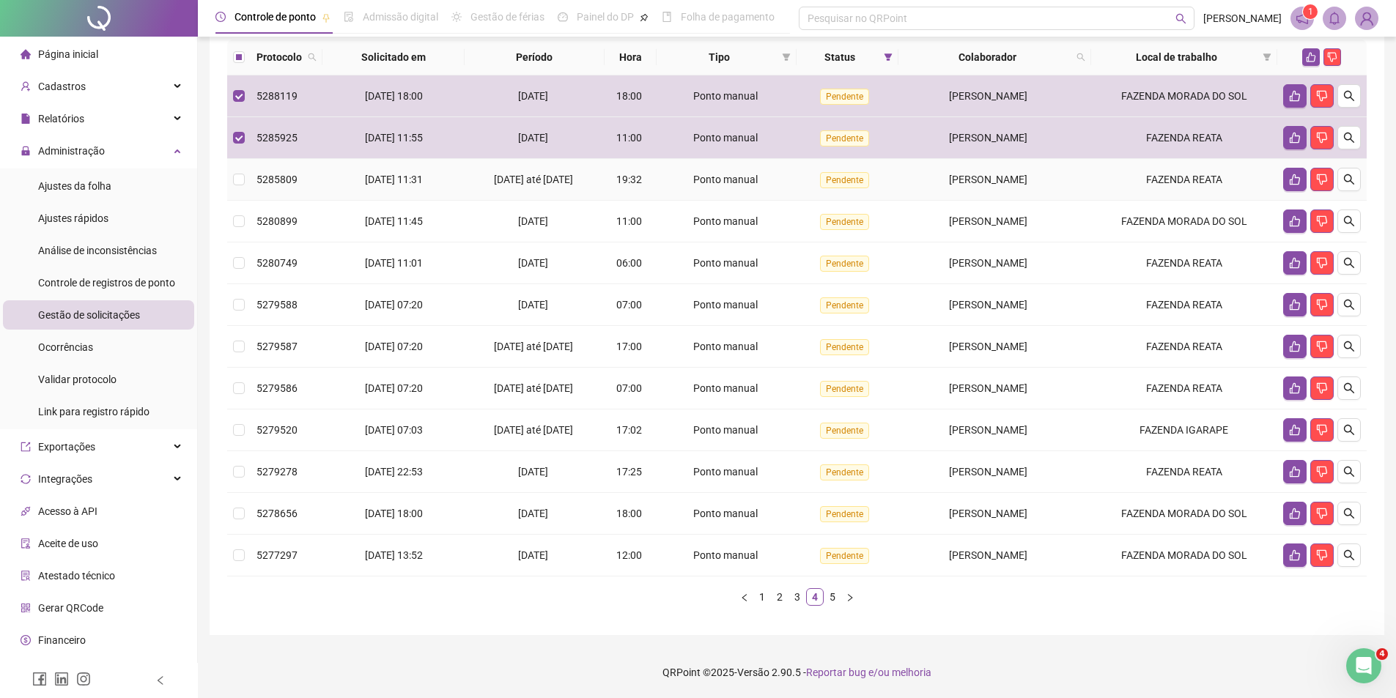
click at [245, 185] on td at bounding box center [238, 180] width 23 height 42
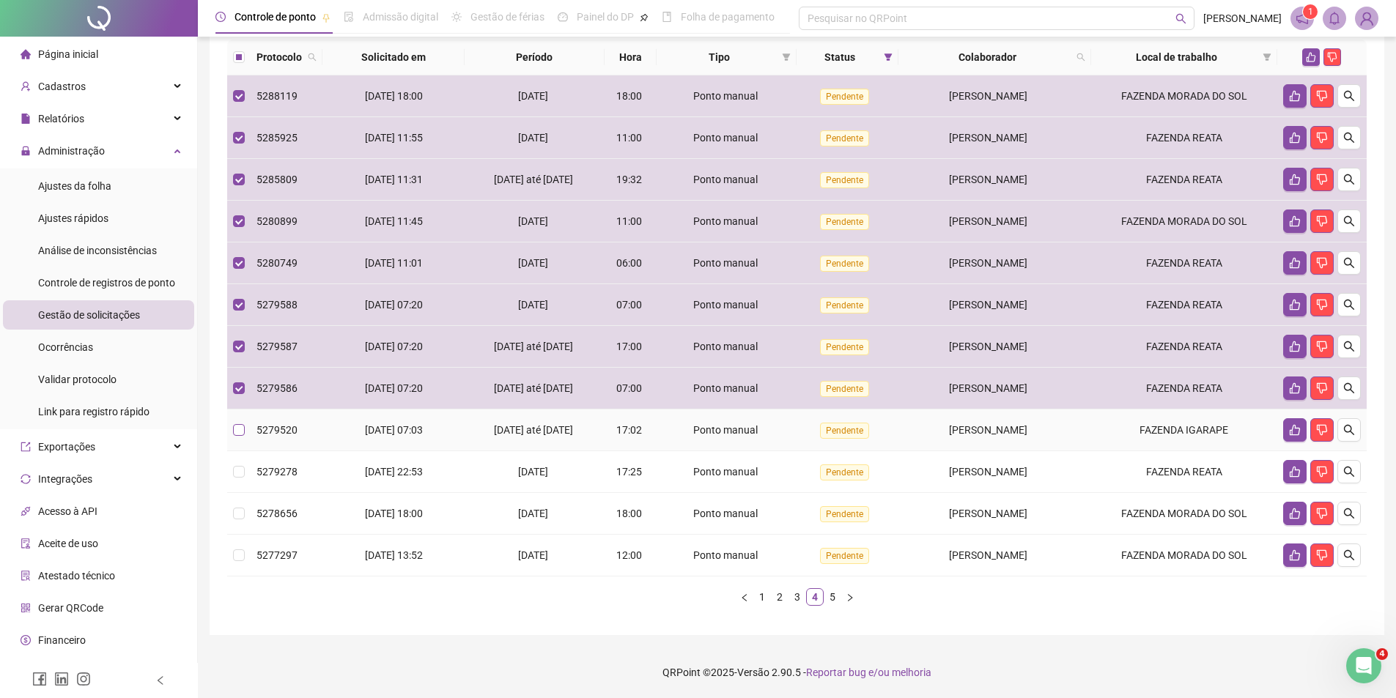
click at [240, 437] on label at bounding box center [239, 430] width 12 height 16
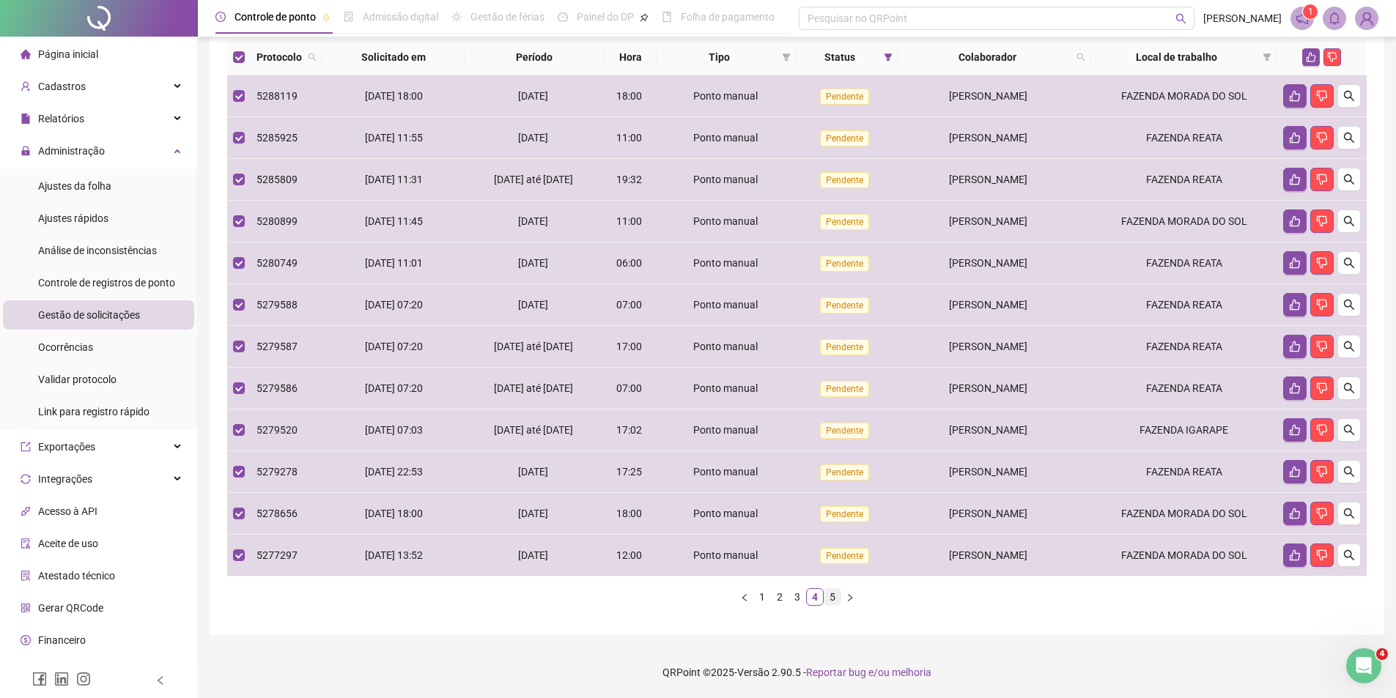
click at [830, 592] on link "5" at bounding box center [832, 597] width 16 height 16
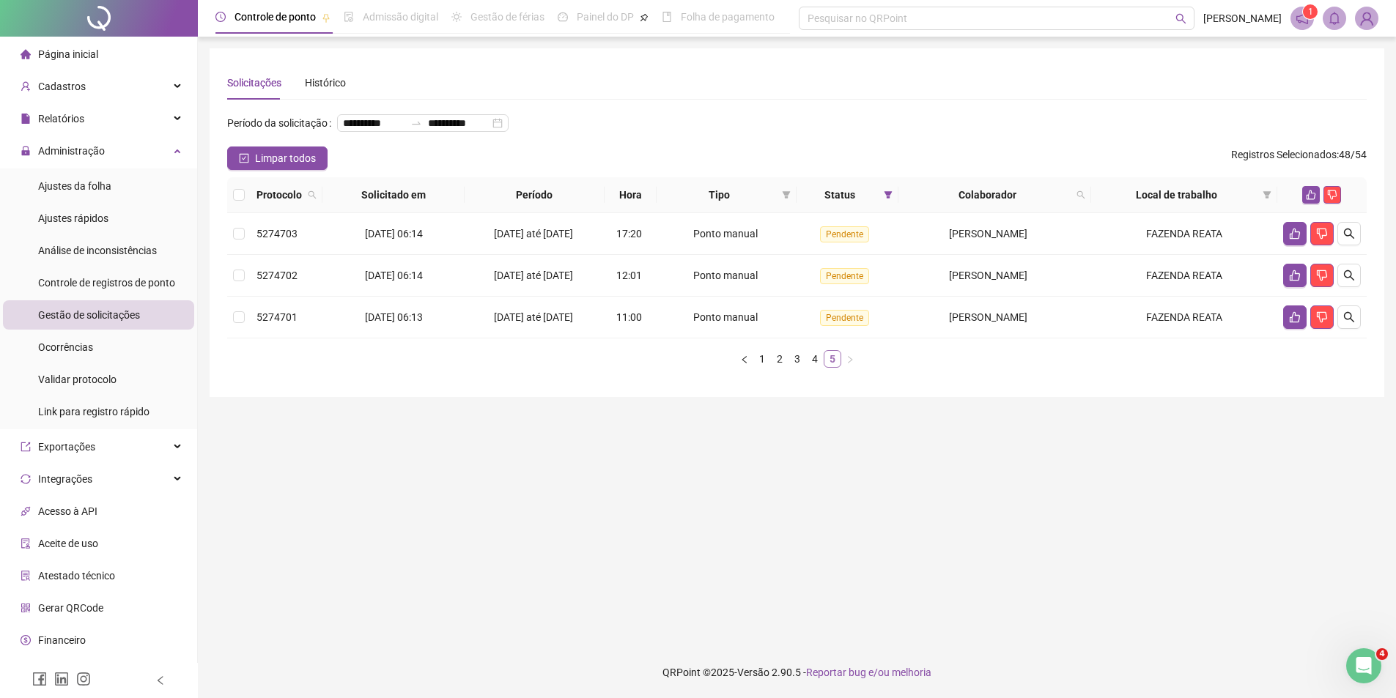
scroll to position [0, 0]
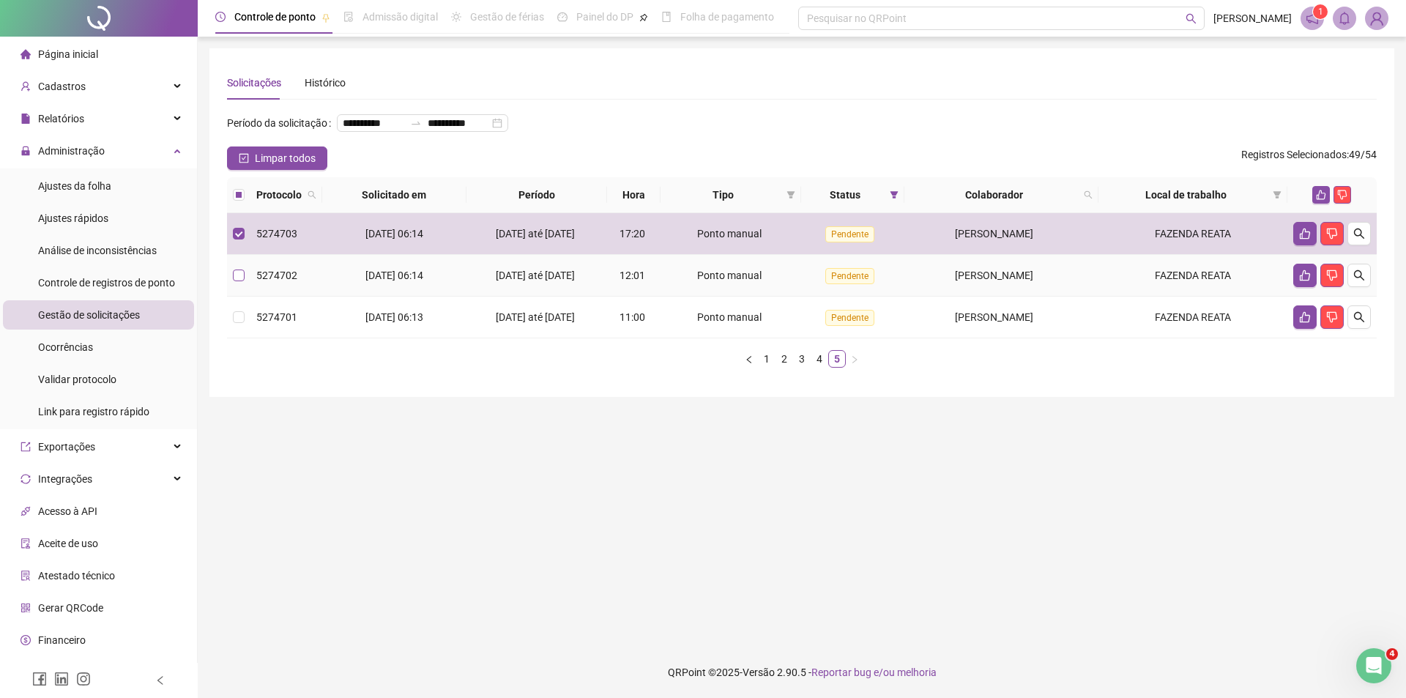
click at [242, 283] on label at bounding box center [239, 275] width 12 height 16
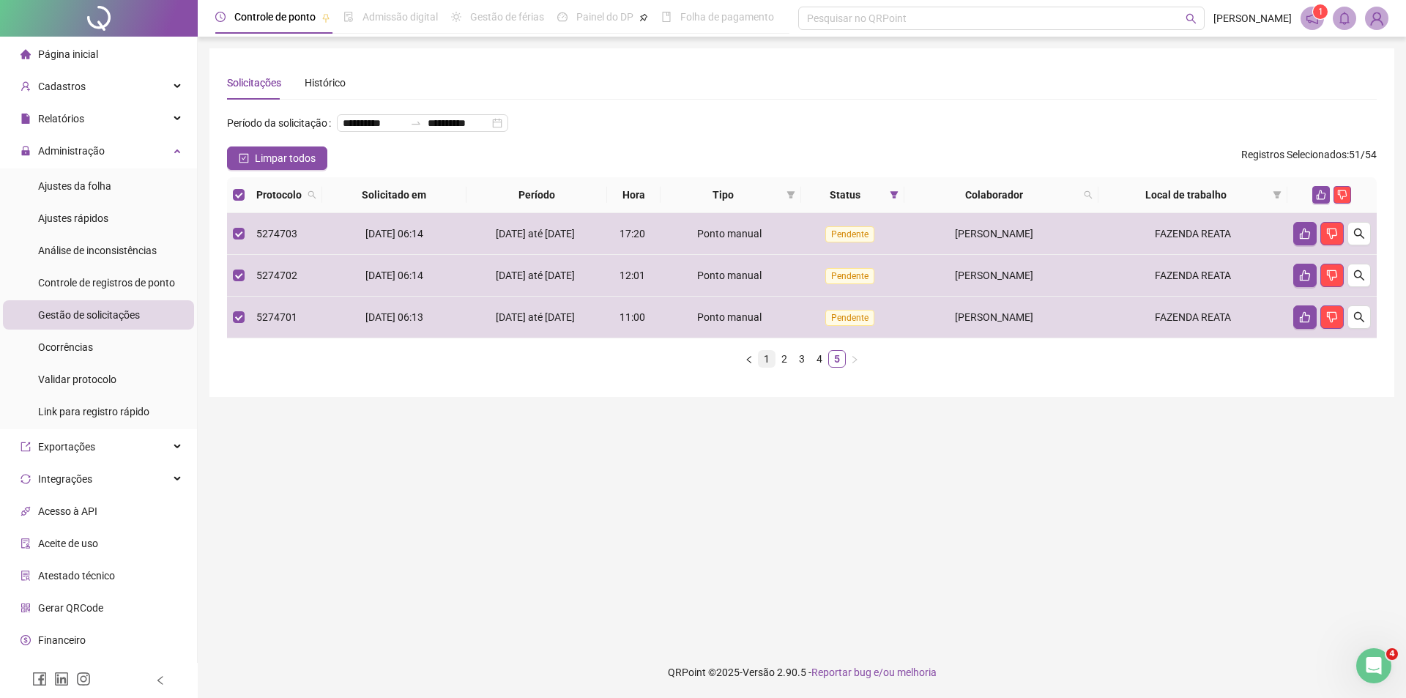
click at [763, 367] on link "1" at bounding box center [767, 359] width 16 height 16
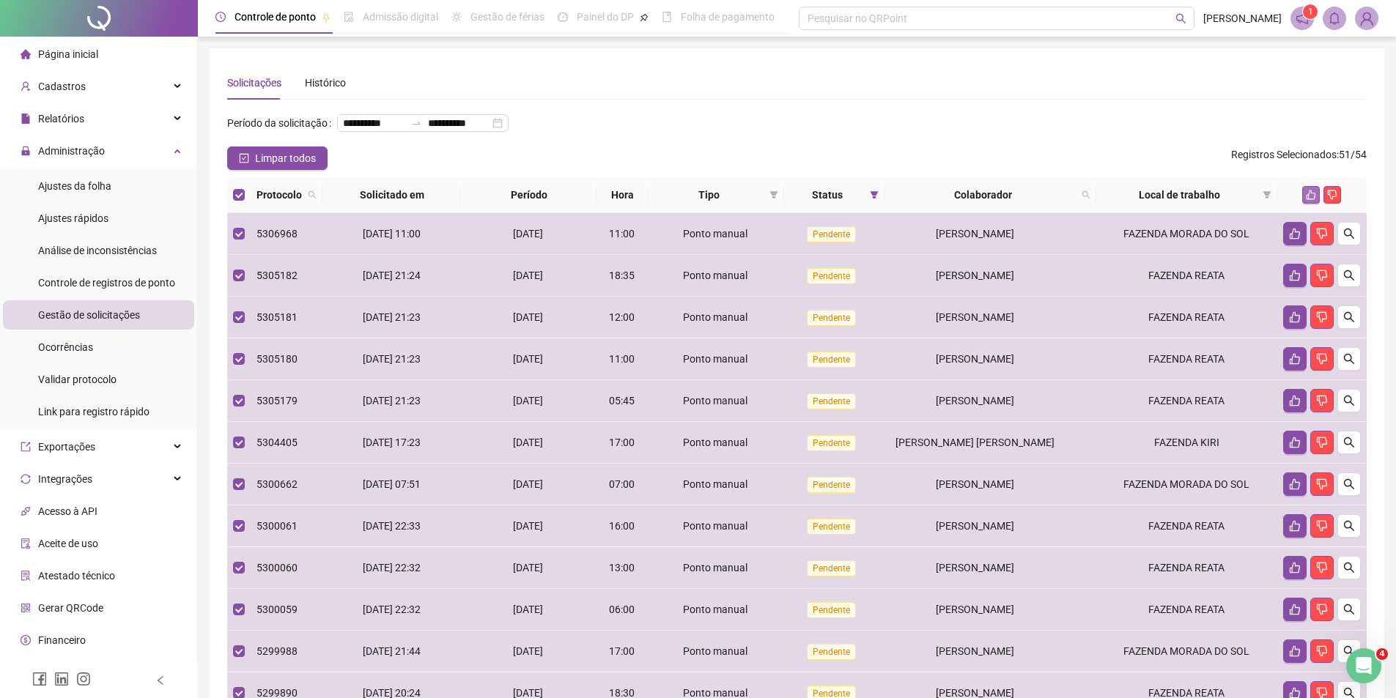
click at [1309, 200] on icon "like" at bounding box center [1311, 195] width 10 height 10
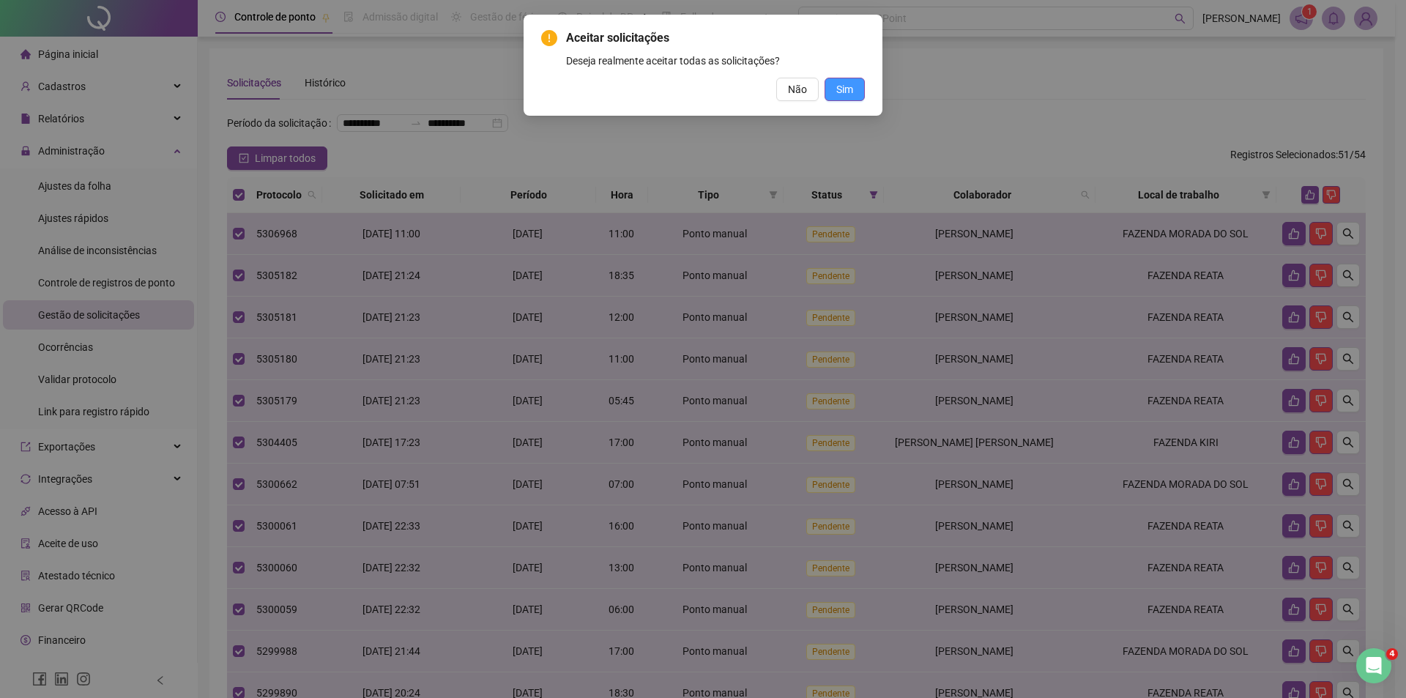
click at [853, 92] on span "Sim" at bounding box center [845, 89] width 17 height 16
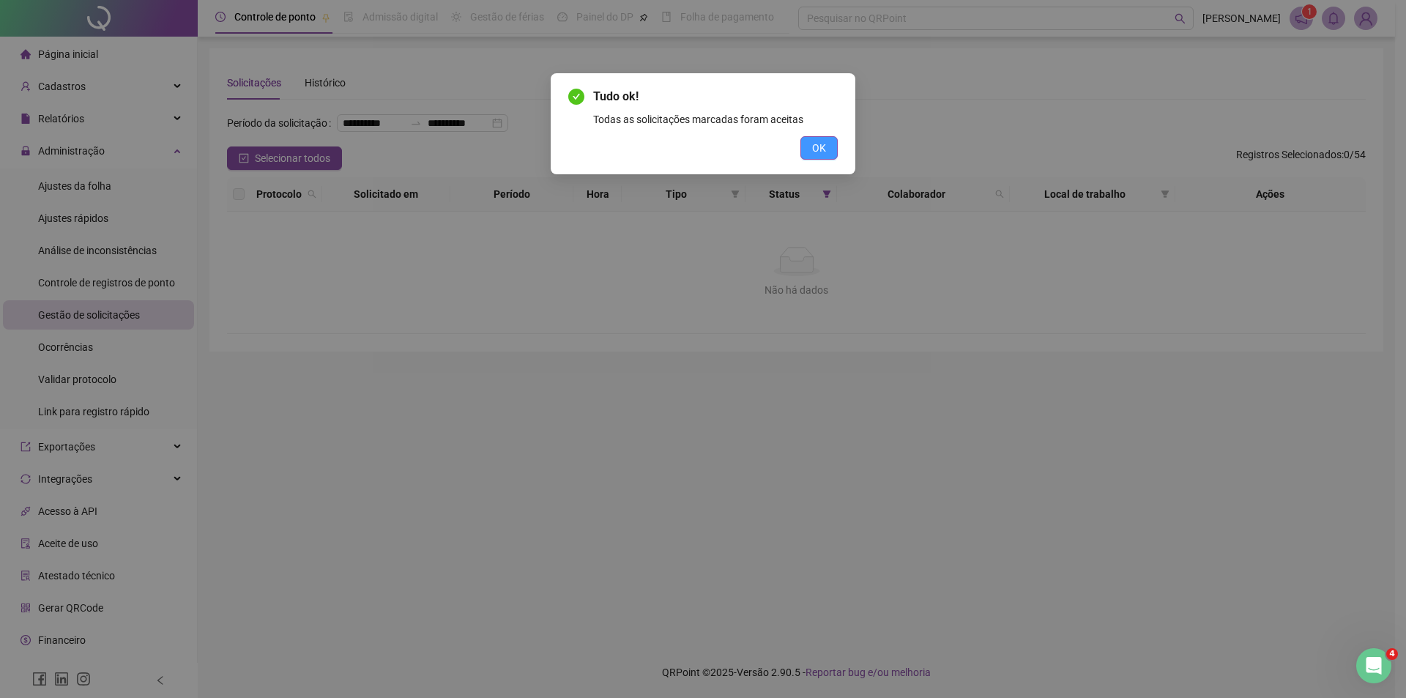
click at [823, 145] on span "OK" at bounding box center [819, 148] width 14 height 16
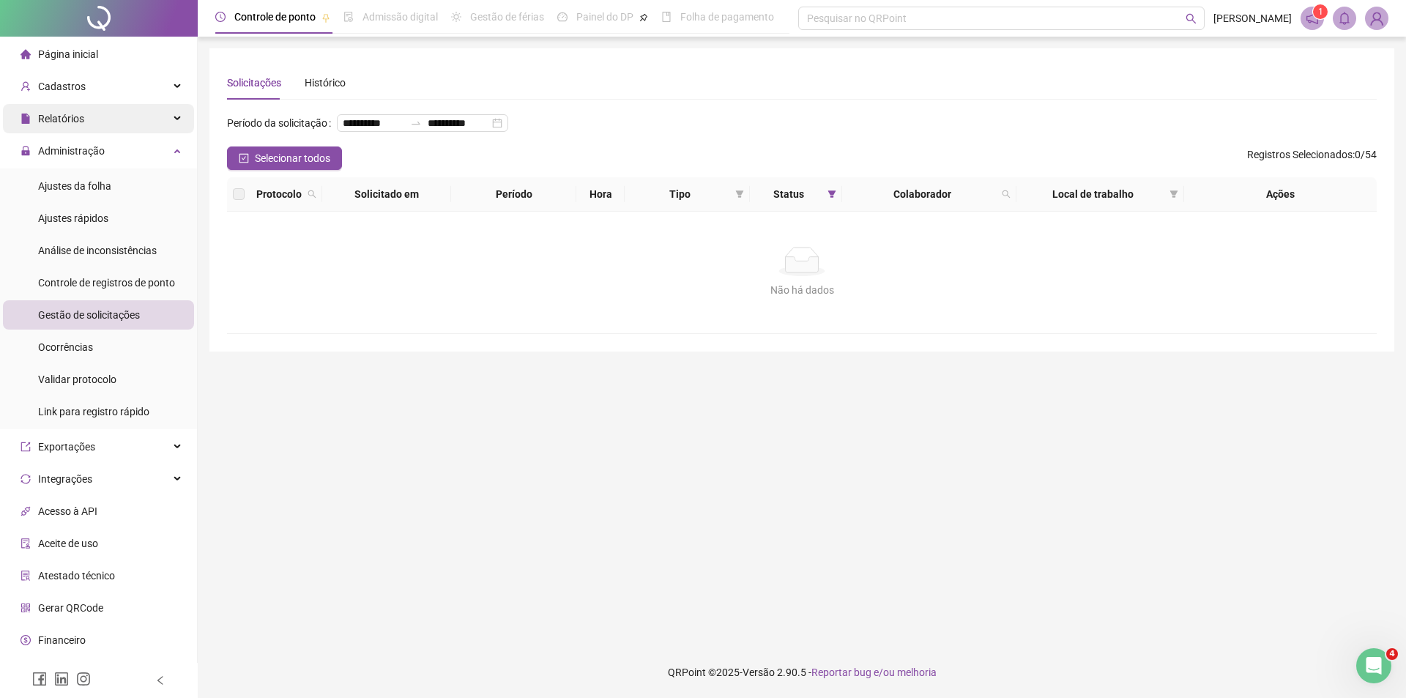
click at [145, 119] on div "Relatórios" at bounding box center [98, 118] width 191 height 29
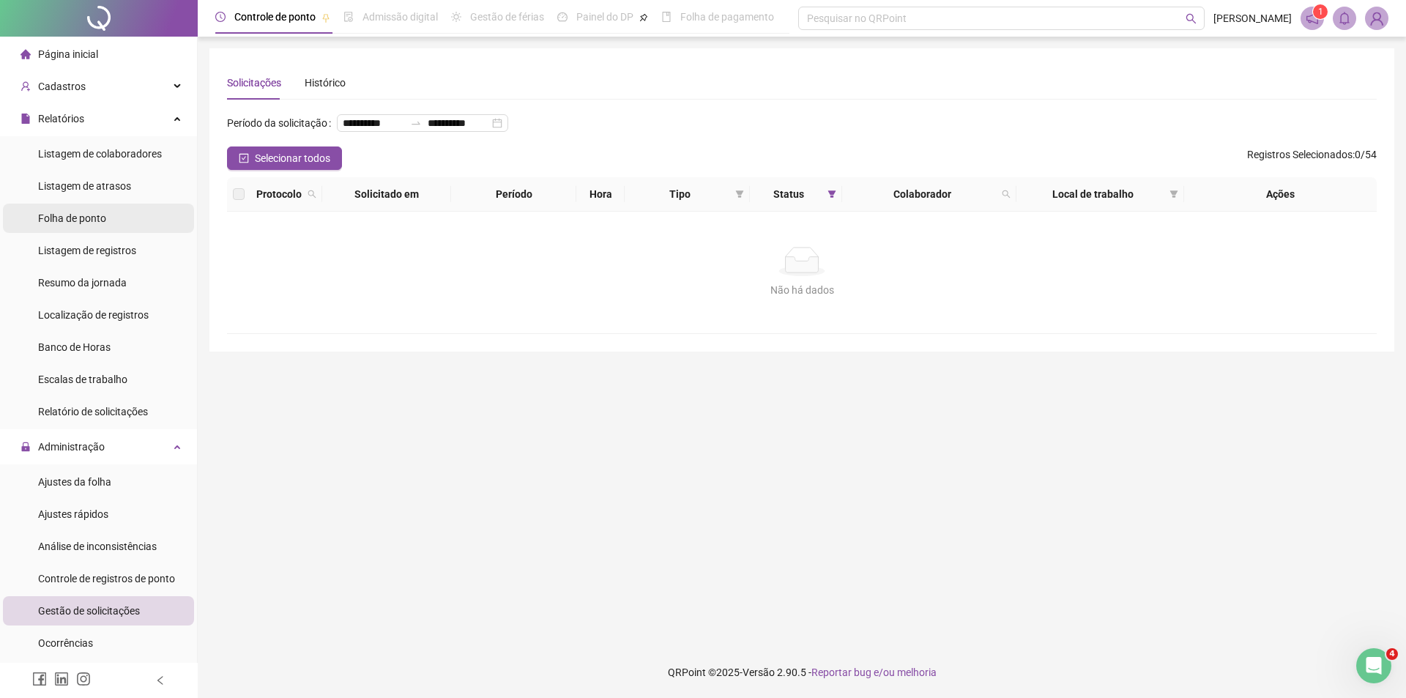
click at [105, 220] on span "Folha de ponto" at bounding box center [72, 218] width 68 height 12
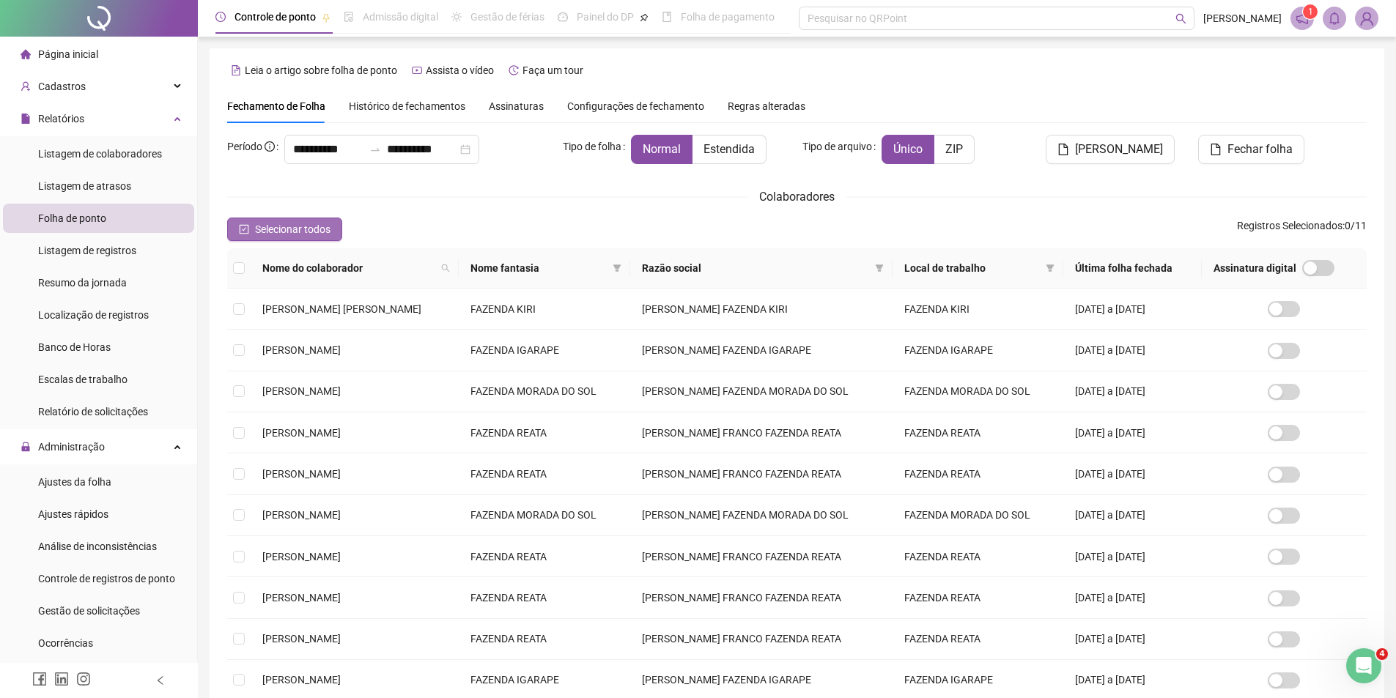
click at [270, 233] on span "Selecionar todos" at bounding box center [292, 229] width 75 height 16
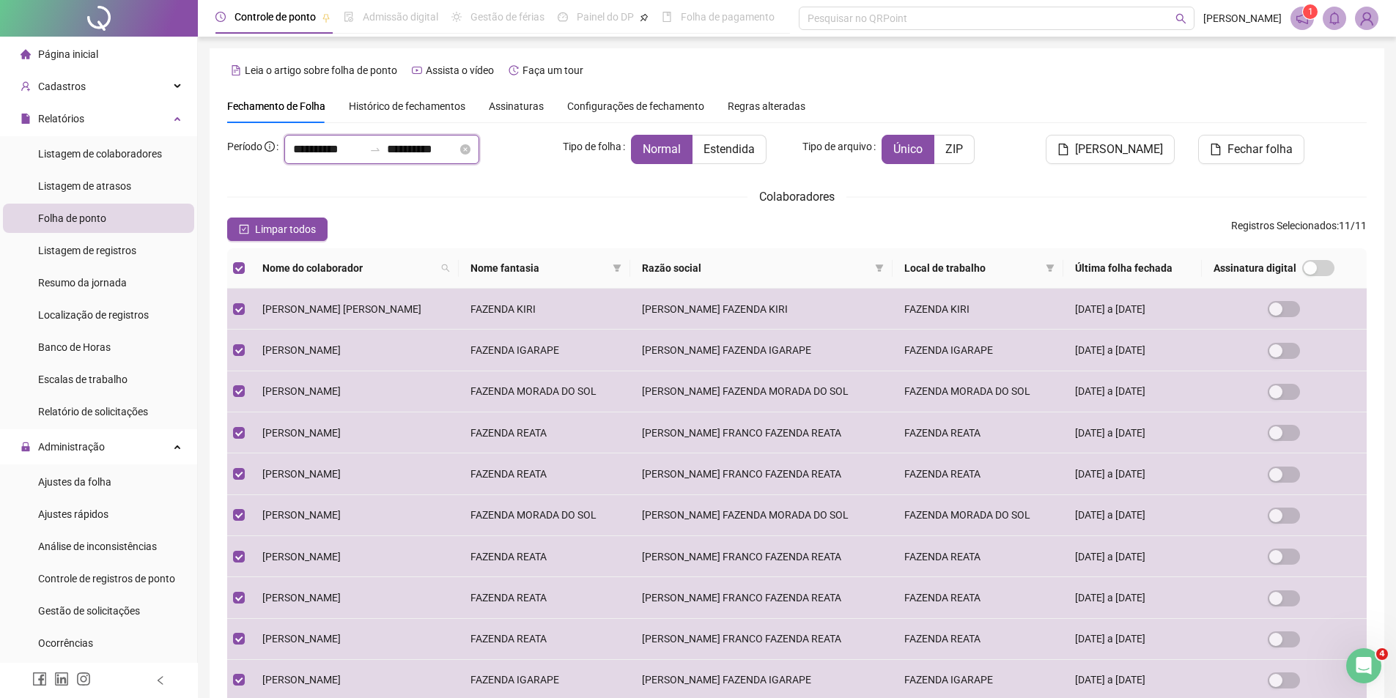
click at [323, 141] on input "**********" at bounding box center [328, 150] width 70 height 18
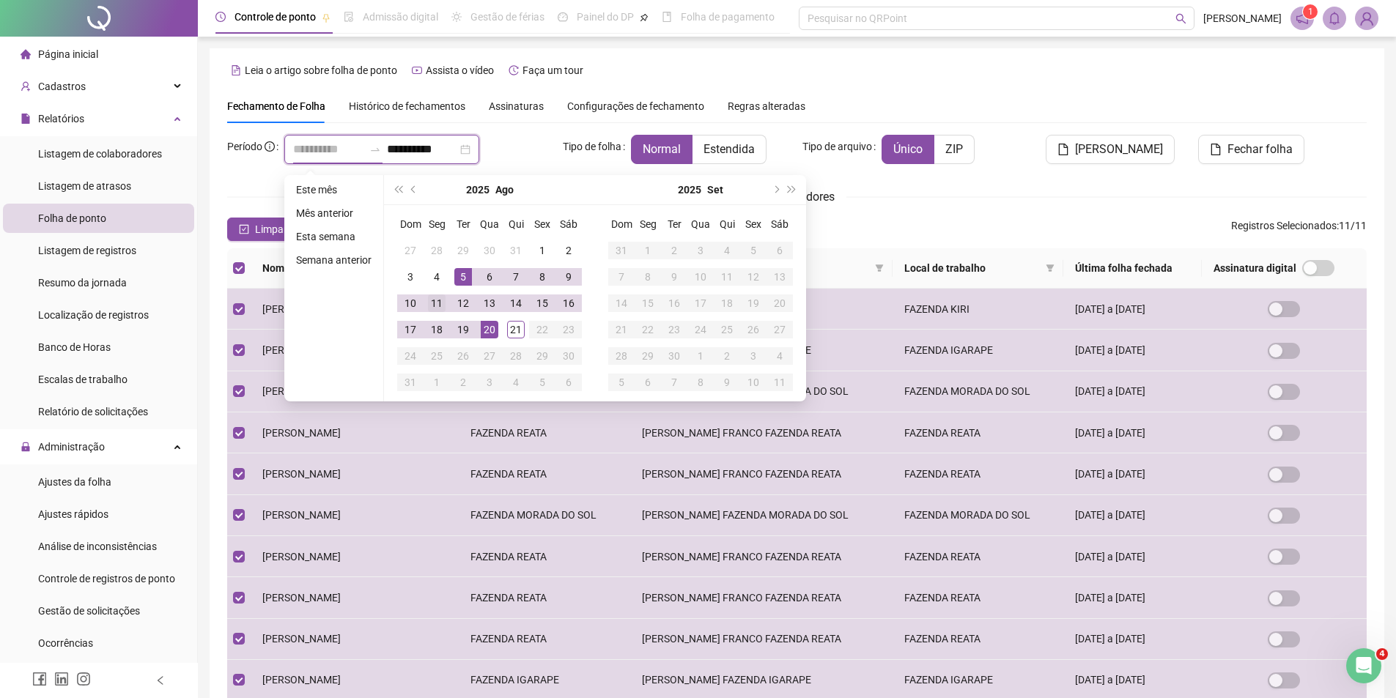
type input "**********"
click at [438, 304] on div "11" at bounding box center [437, 303] width 18 height 18
type input "**********"
click at [490, 330] on div "20" at bounding box center [490, 330] width 18 height 18
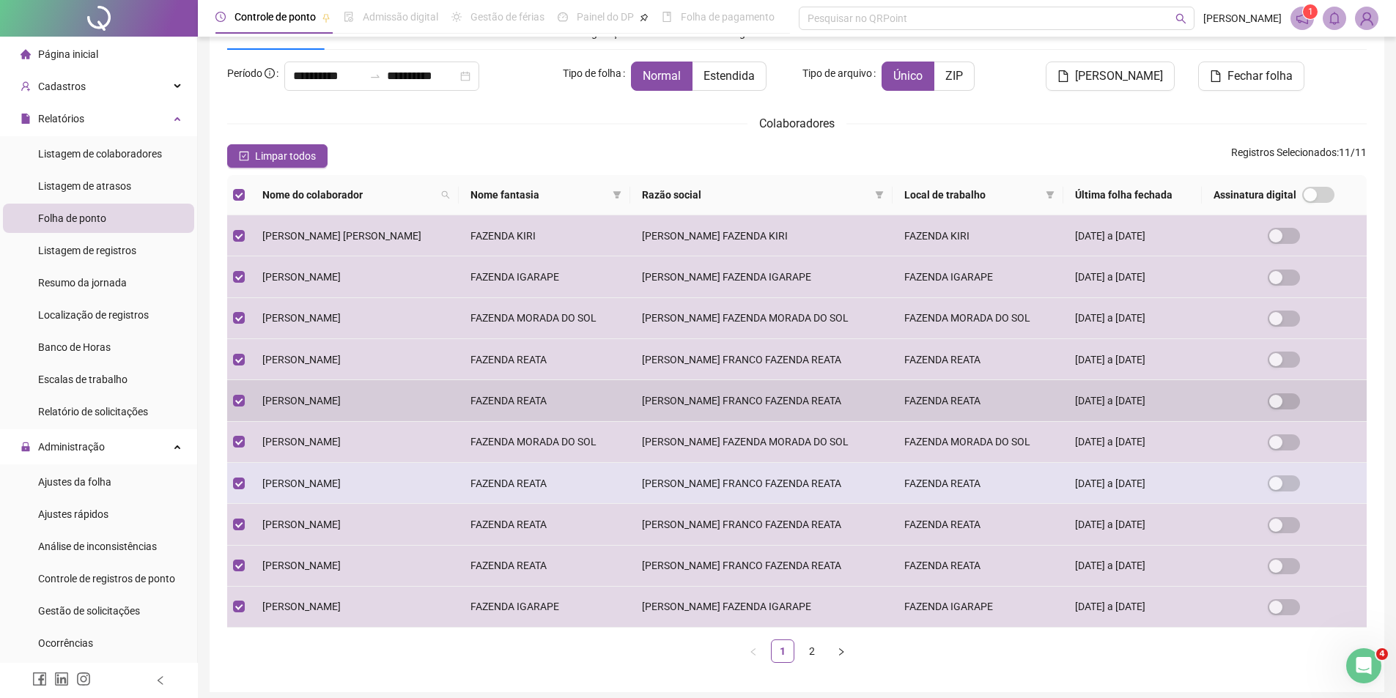
scroll to position [132, 0]
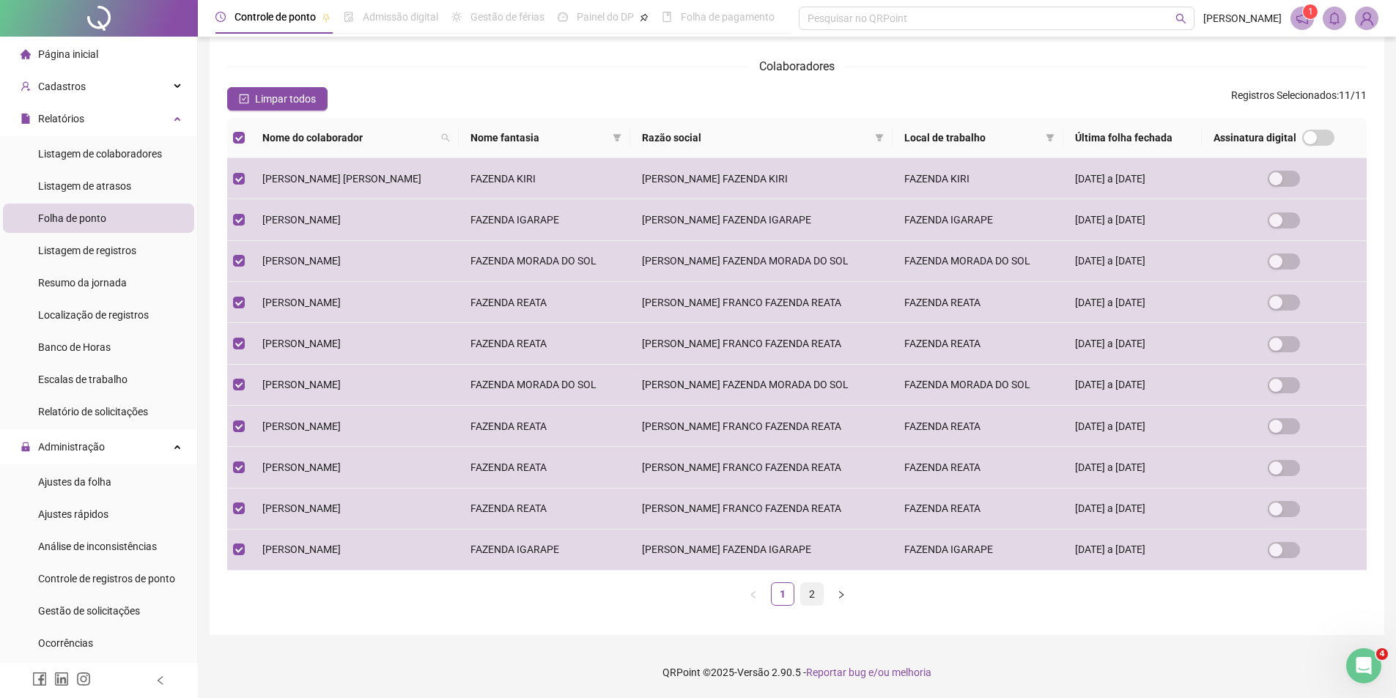
click at [815, 593] on link "2" at bounding box center [812, 594] width 22 height 22
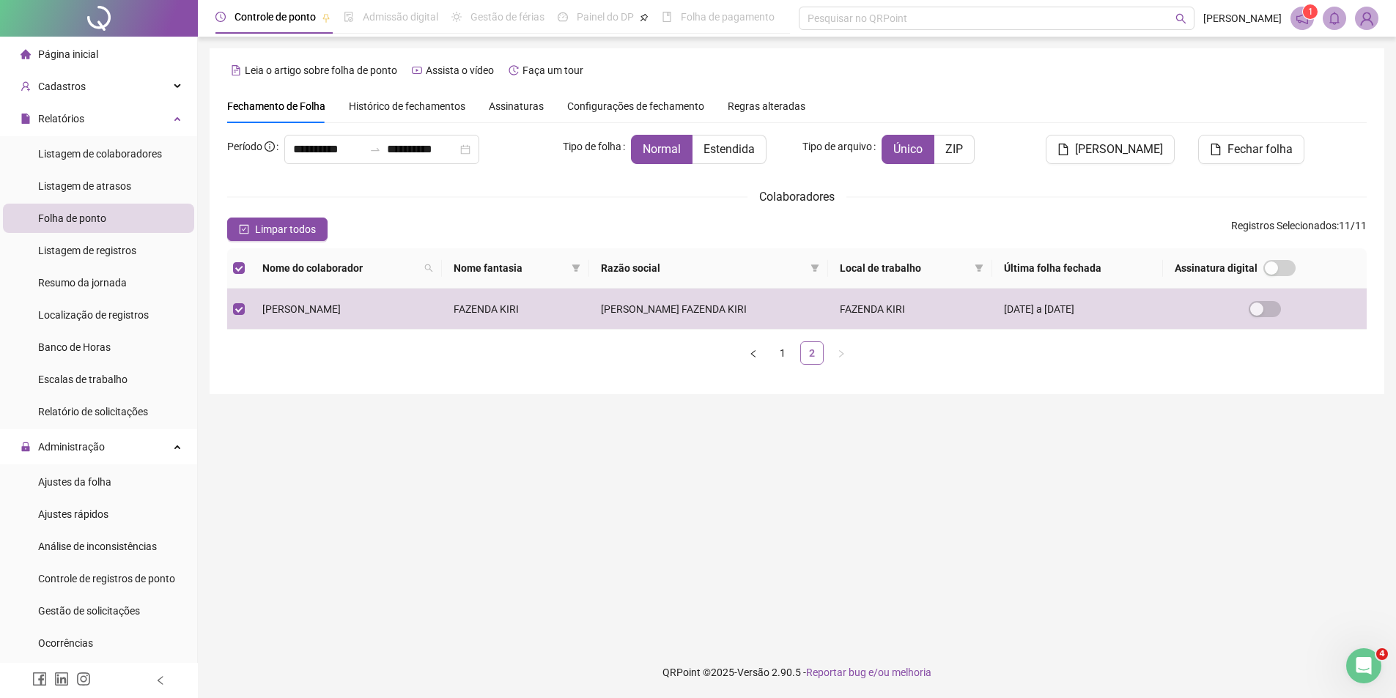
scroll to position [0, 0]
click at [1140, 154] on span "[PERSON_NAME]" at bounding box center [1128, 150] width 88 height 18
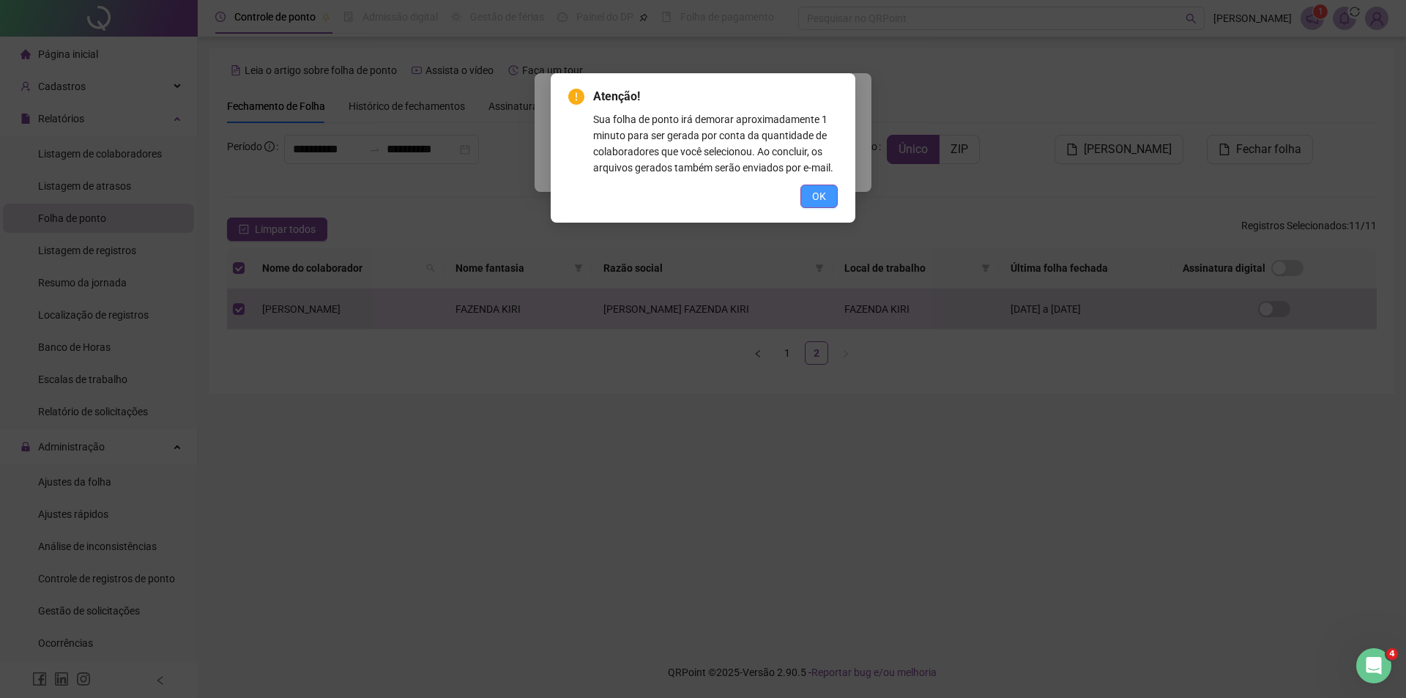
click at [811, 197] on button "OK" at bounding box center [819, 196] width 37 height 23
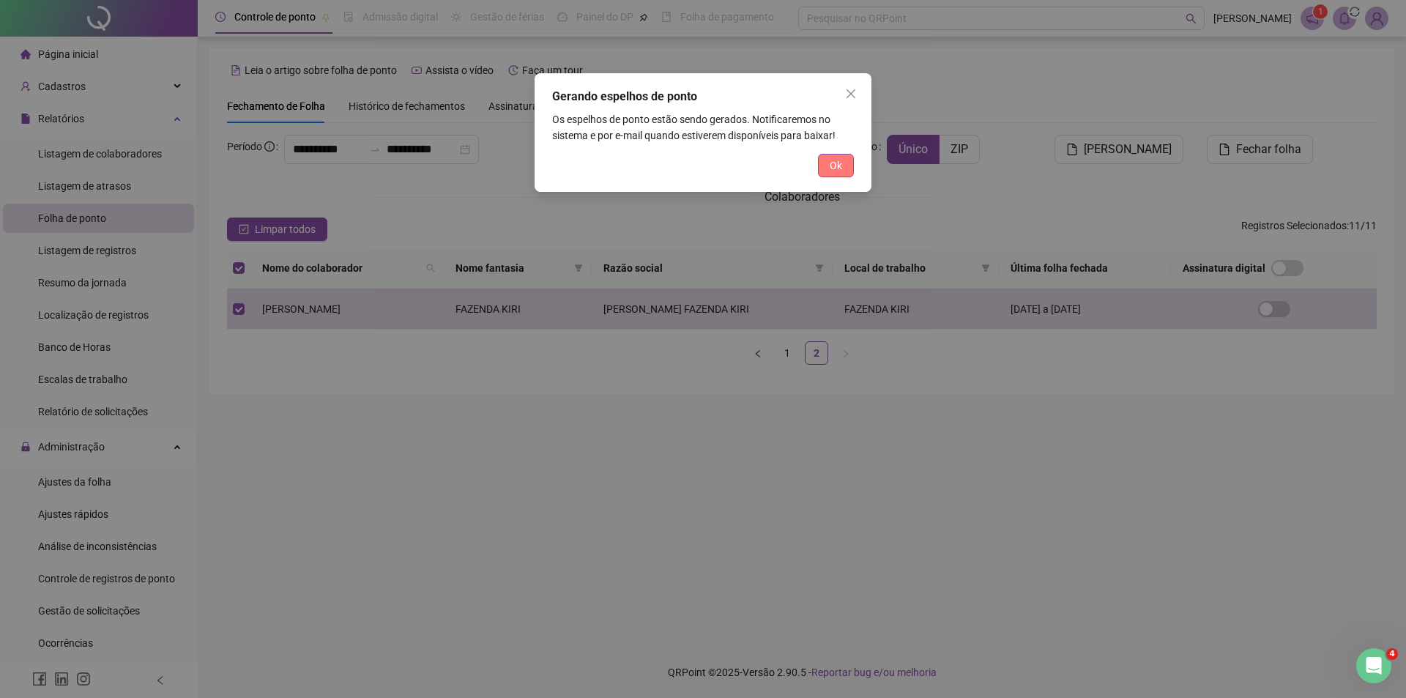
click at [841, 166] on span "Ok" at bounding box center [836, 165] width 12 height 16
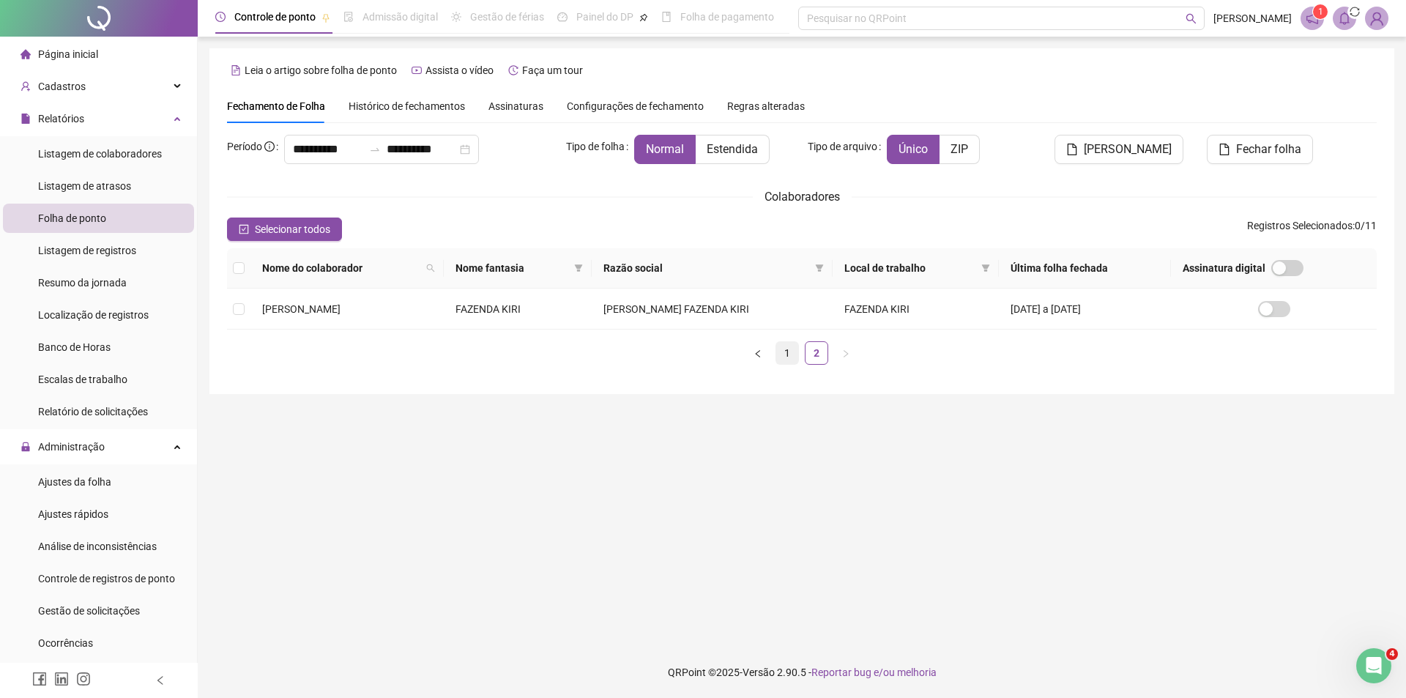
click at [787, 355] on link "1" at bounding box center [788, 353] width 22 height 22
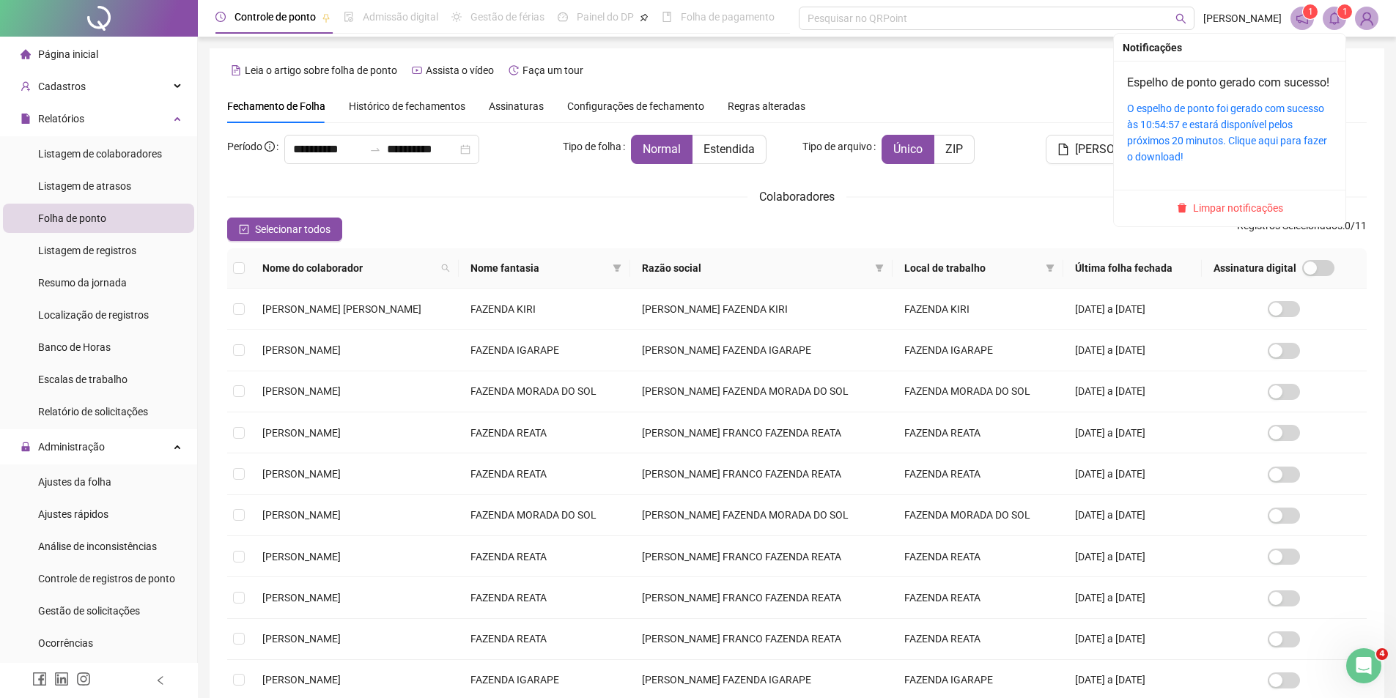
click at [1342, 18] on span "1" at bounding box center [1344, 11] width 5 height 15
click at [1215, 130] on link "O espelho de ponto foi gerado com sucesso às 10:54:57 e estará disponível pelos…" at bounding box center [1227, 133] width 200 height 60
click at [1210, 155] on link "O espelho de ponto foi gerado com sucesso às 10:54:57 e estará disponível pelos…" at bounding box center [1227, 133] width 200 height 60
